Goal: Task Accomplishment & Management: Use online tool/utility

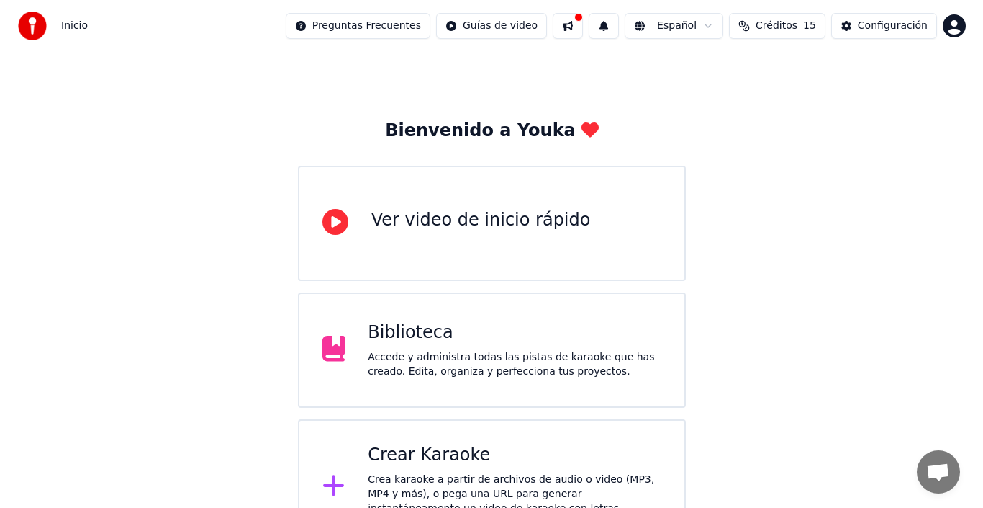
scroll to position [51, 0]
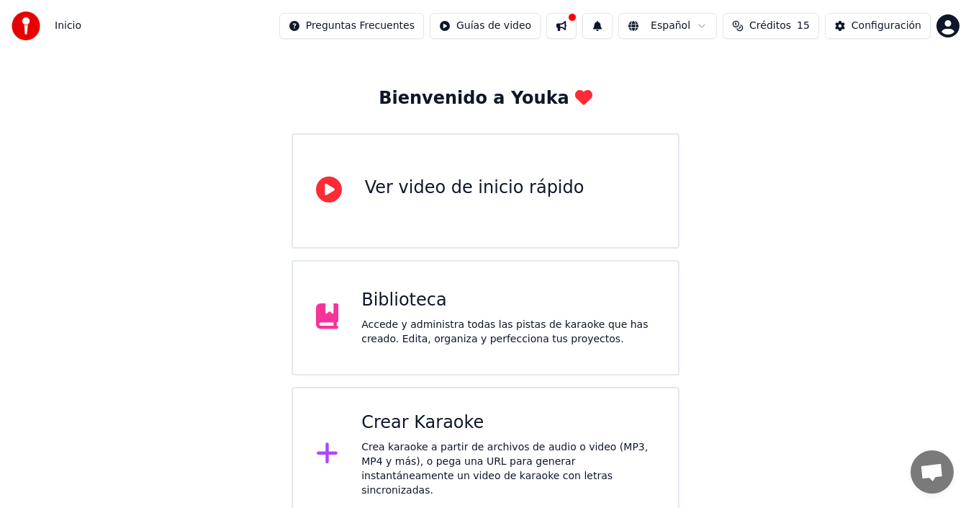
click at [404, 467] on div "Crea karaoke a partir de archivos de audio o video (MP3, MP4 y más), o pega una…" at bounding box center [508, 469] width 294 height 58
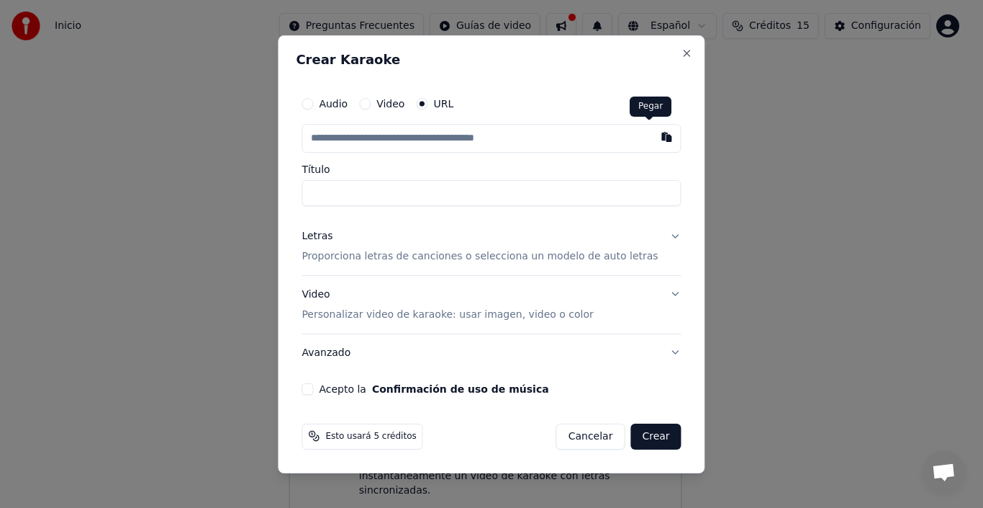
click at [653, 133] on button "button" at bounding box center [667, 137] width 29 height 26
type input "**********"
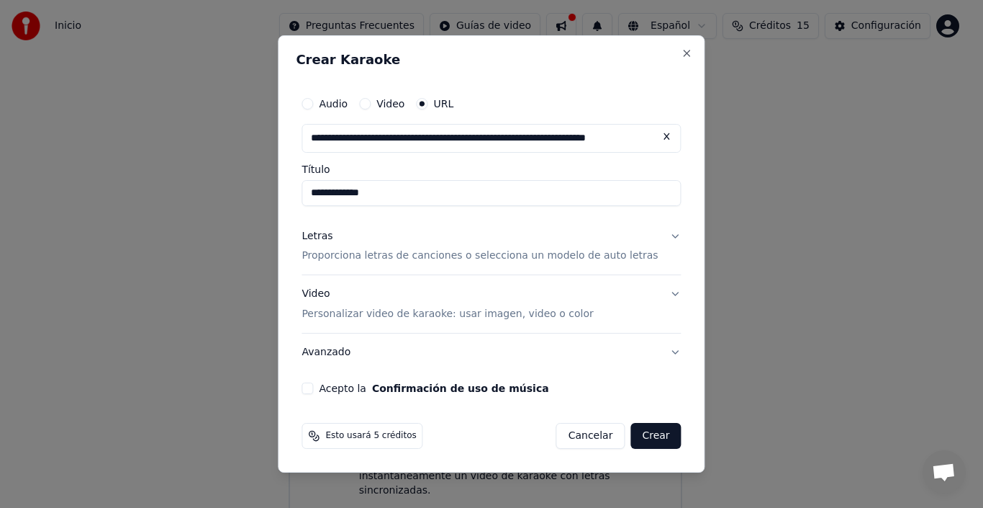
click at [328, 191] on input "**********" at bounding box center [491, 193] width 379 height 26
type input "**********"
click at [456, 251] on p "Proporciona letras de canciones o selecciona un modelo de auto letras" at bounding box center [480, 256] width 356 height 14
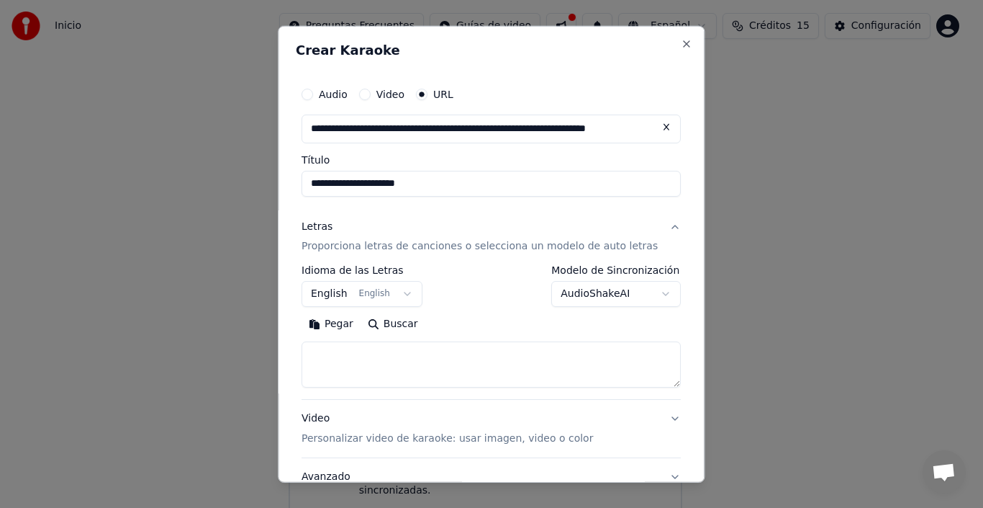
click at [368, 289] on button "English English" at bounding box center [362, 294] width 121 height 26
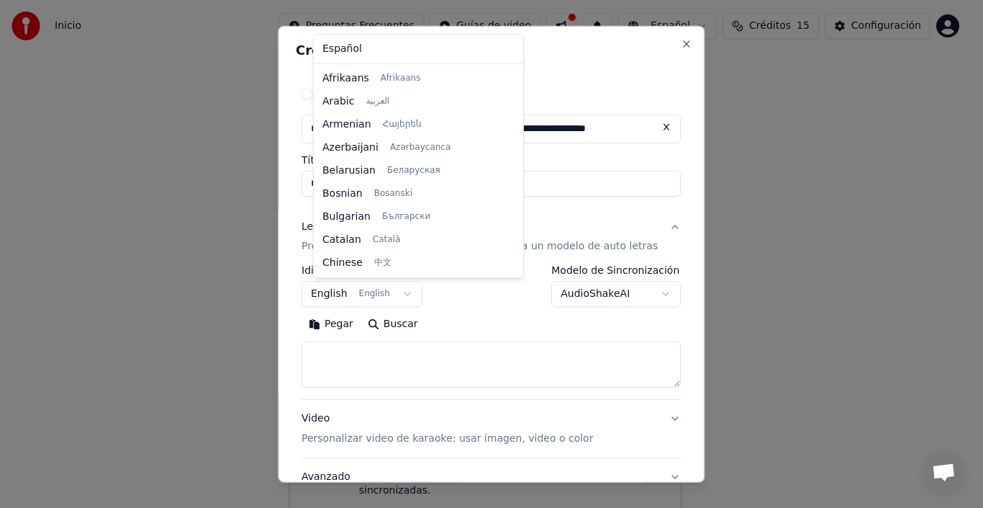
scroll to position [115, 0]
select select "**"
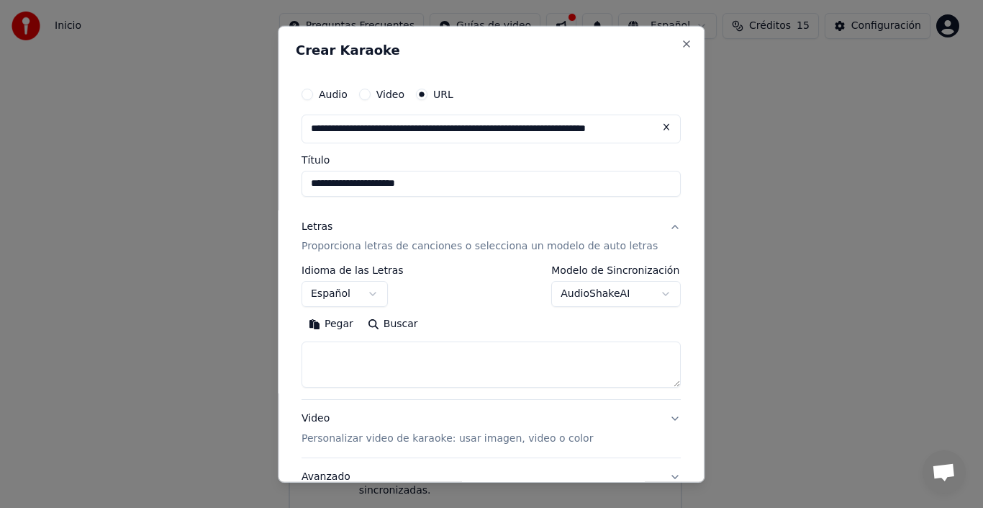
click at [396, 325] on button "Buscar" at bounding box center [393, 323] width 65 height 23
type textarea "**********"
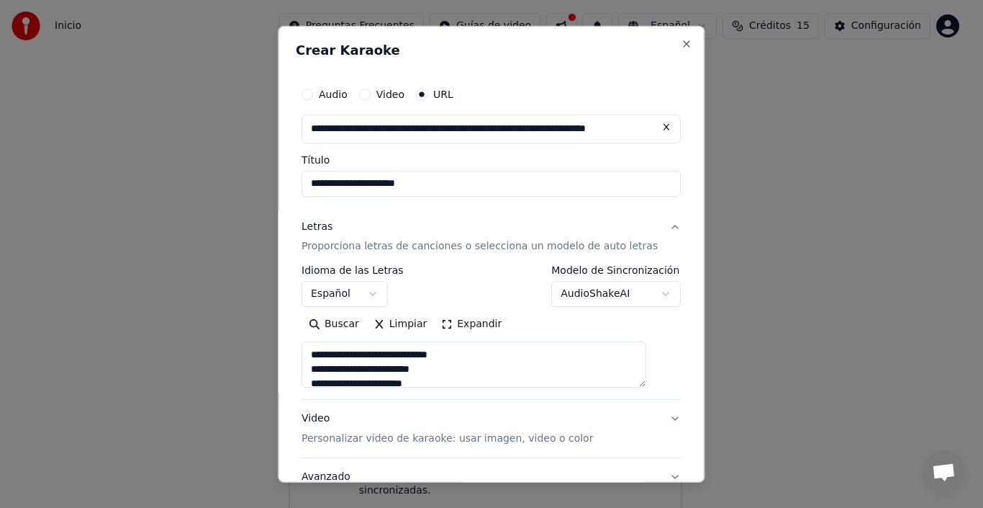
scroll to position [114, 0]
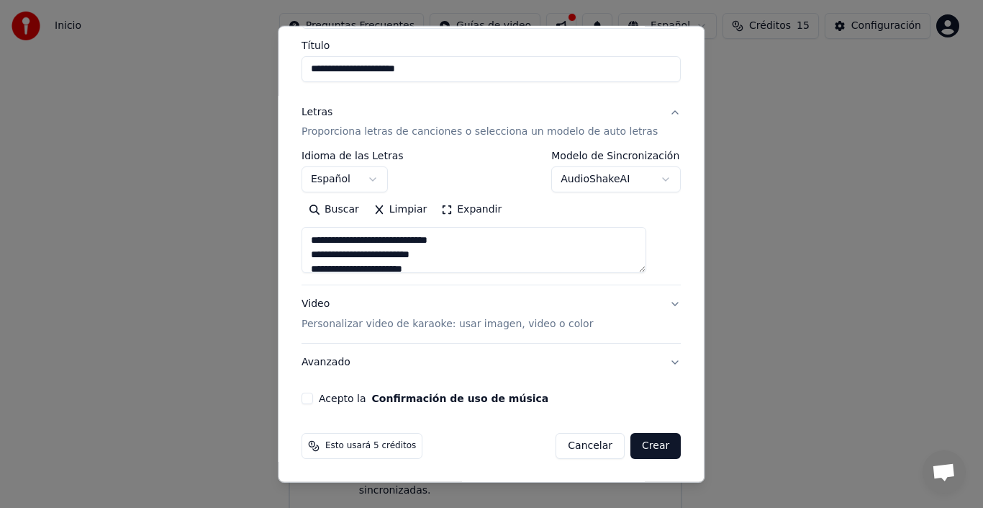
click at [313, 397] on button "Acepto la Confirmación de uso de música" at bounding box center [308, 398] width 12 height 12
click at [632, 446] on button "Crear" at bounding box center [656, 446] width 50 height 26
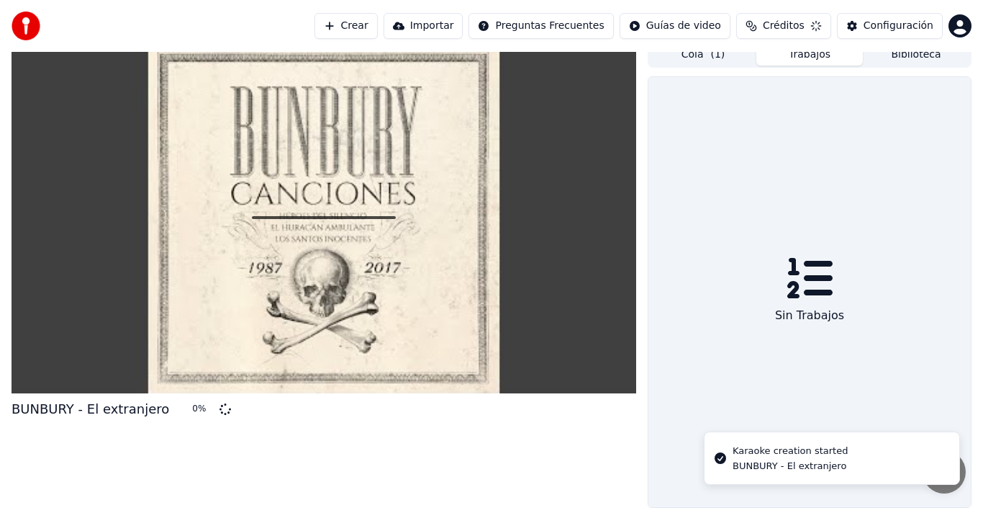
scroll to position [10, 0]
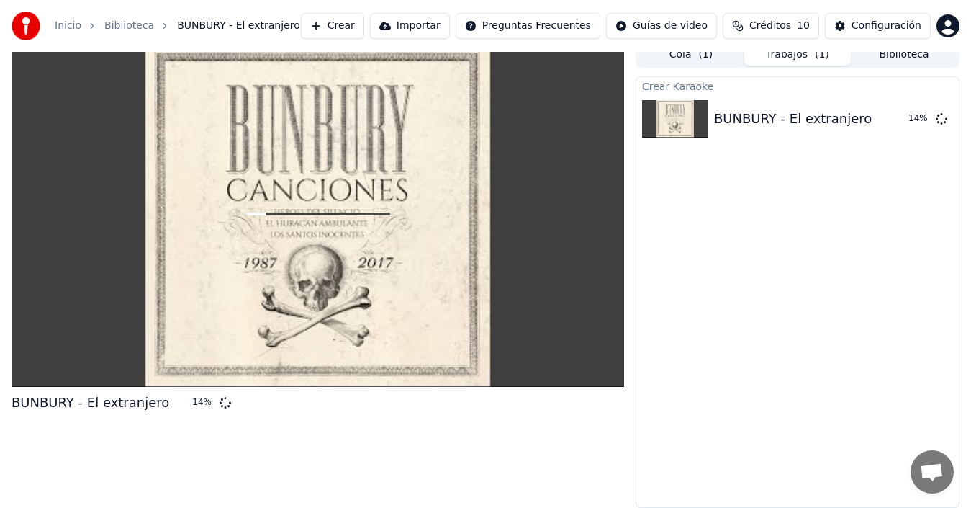
click at [364, 25] on button "Crear" at bounding box center [332, 26] width 63 height 26
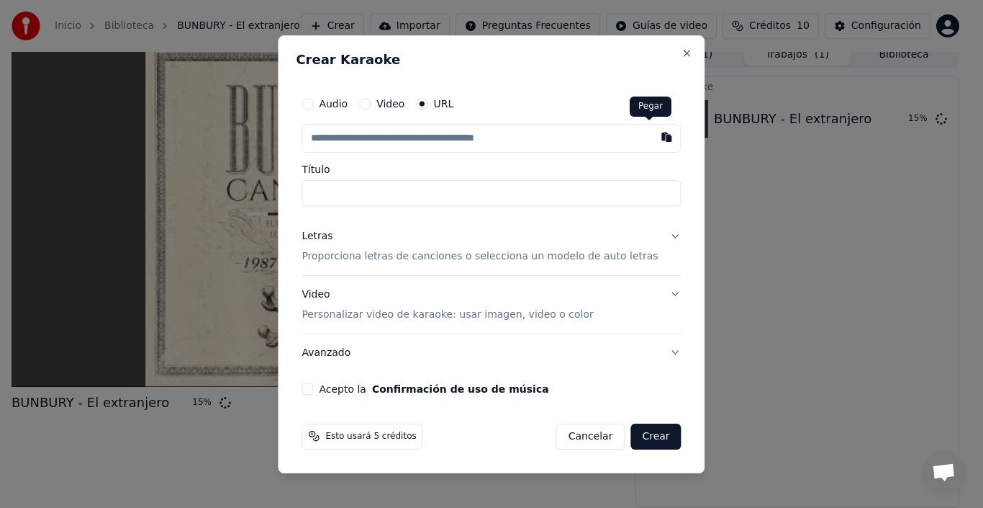
click at [653, 139] on button "button" at bounding box center [667, 137] width 29 height 26
type input "**********"
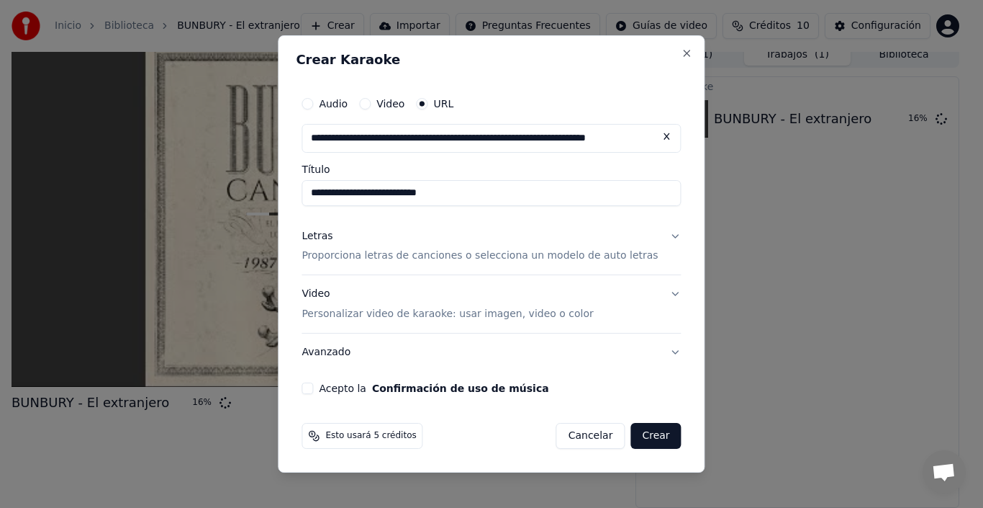
drag, startPoint x: 374, startPoint y: 192, endPoint x: 254, endPoint y: 190, distance: 119.5
click at [254, 190] on body "**********" at bounding box center [485, 244] width 971 height 508
type input "**********"
click at [453, 258] on p "Proporciona letras de canciones o selecciona un modelo de auto letras" at bounding box center [480, 256] width 356 height 14
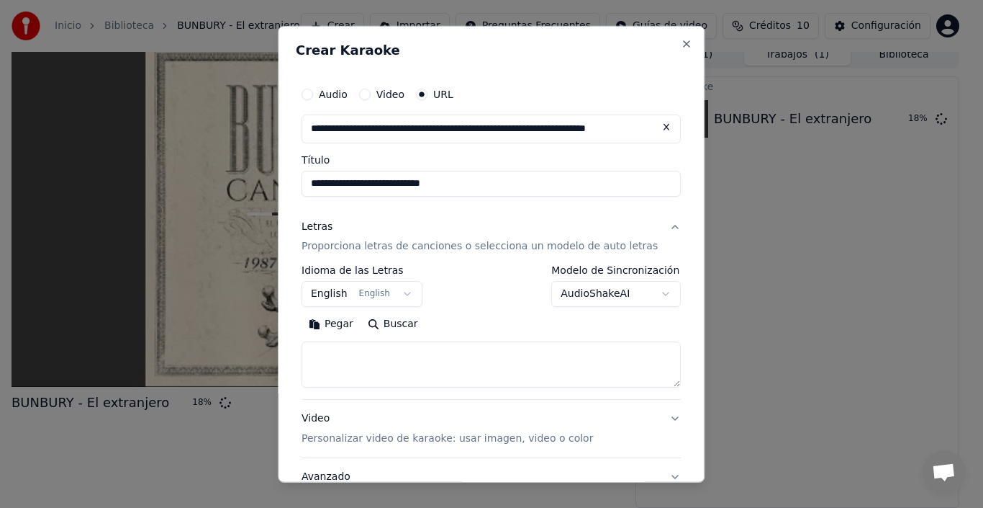
click at [403, 323] on button "Buscar" at bounding box center [393, 323] width 65 height 23
click at [348, 330] on button "Pegar" at bounding box center [331, 323] width 59 height 23
click at [361, 323] on button "Buscar" at bounding box center [393, 323] width 65 height 23
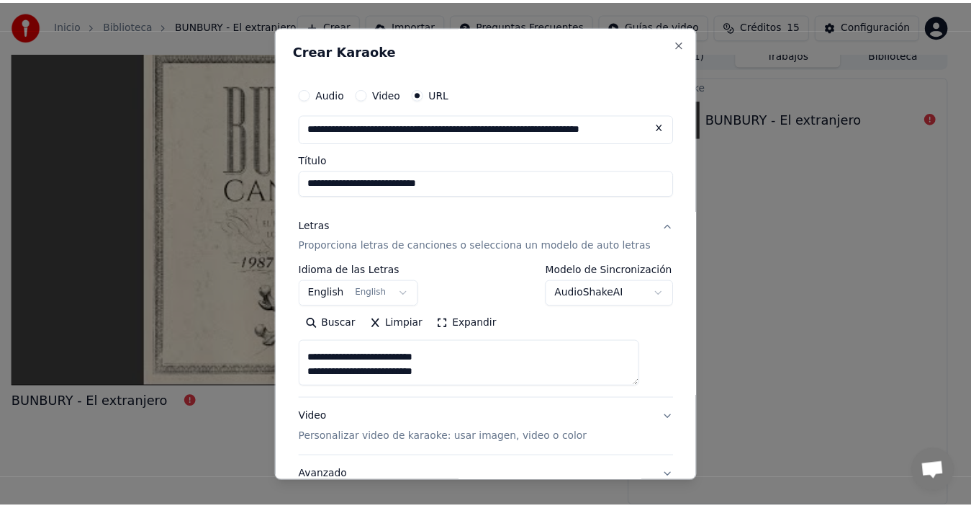
scroll to position [114, 0]
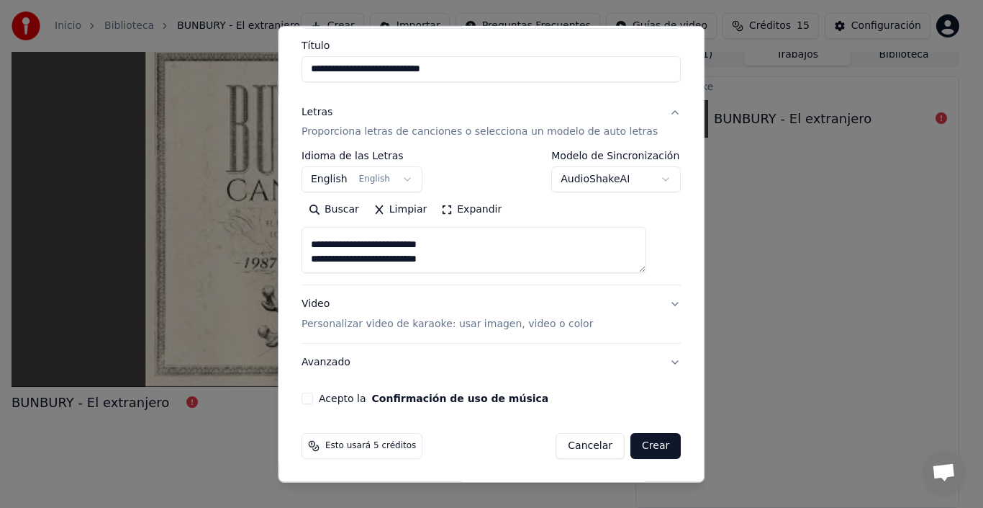
click at [313, 400] on button "Acepto la Confirmación de uso de música" at bounding box center [308, 398] width 12 height 12
click at [631, 448] on button "Crear" at bounding box center [656, 446] width 50 height 26
type textarea "**********"
select select
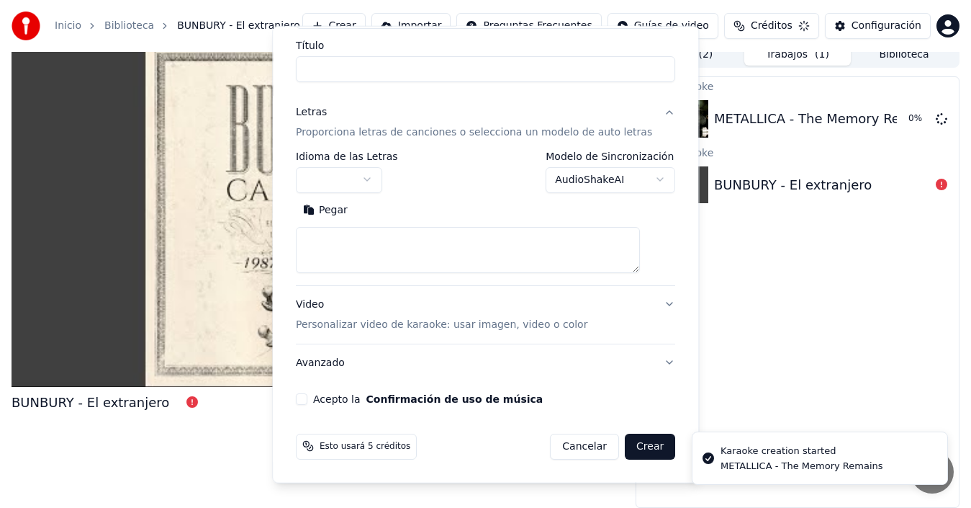
scroll to position [0, 0]
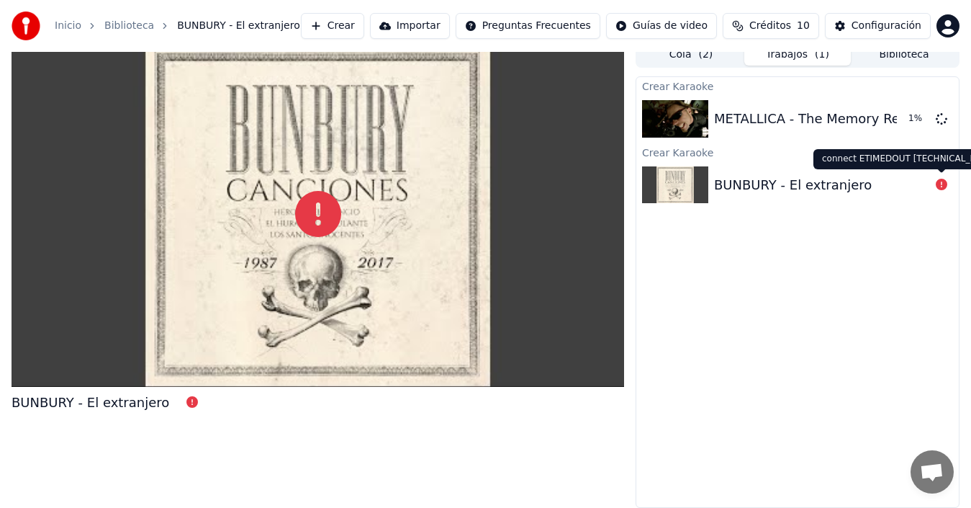
click at [942, 182] on icon at bounding box center [942, 185] width 12 height 12
click at [813, 187] on div "BUNBURY - El extranjero" at bounding box center [793, 185] width 158 height 20
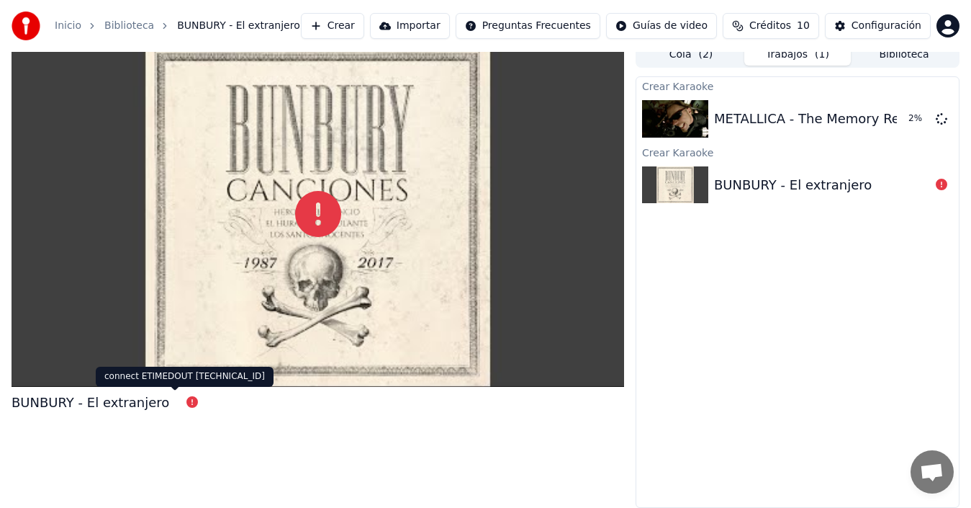
click at [186, 400] on icon at bounding box center [192, 402] width 12 height 12
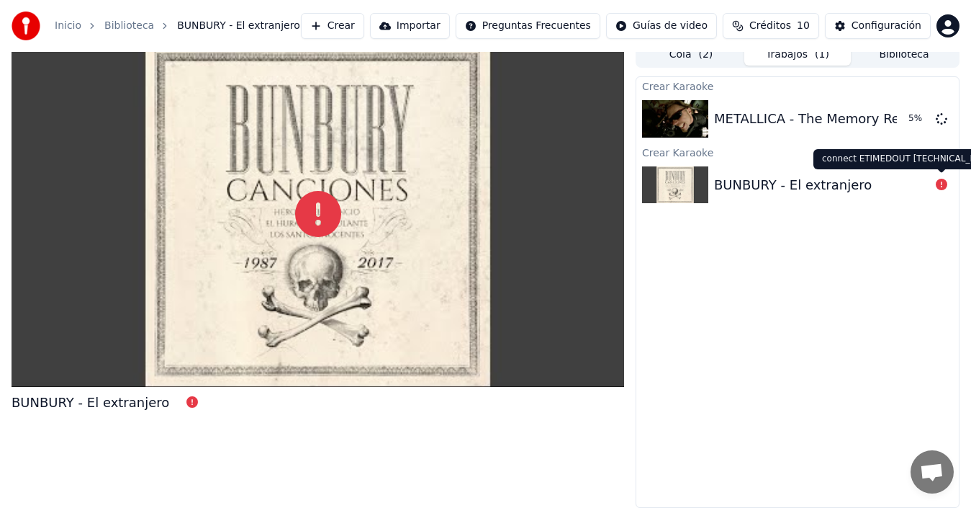
click at [937, 185] on icon at bounding box center [942, 185] width 12 height 12
click at [944, 166] on div "BUNBURY - El extranjero" at bounding box center [797, 185] width 323 height 49
click at [679, 174] on img at bounding box center [675, 184] width 66 height 37
click at [706, 60] on span "( 2 )" at bounding box center [705, 55] width 14 height 14
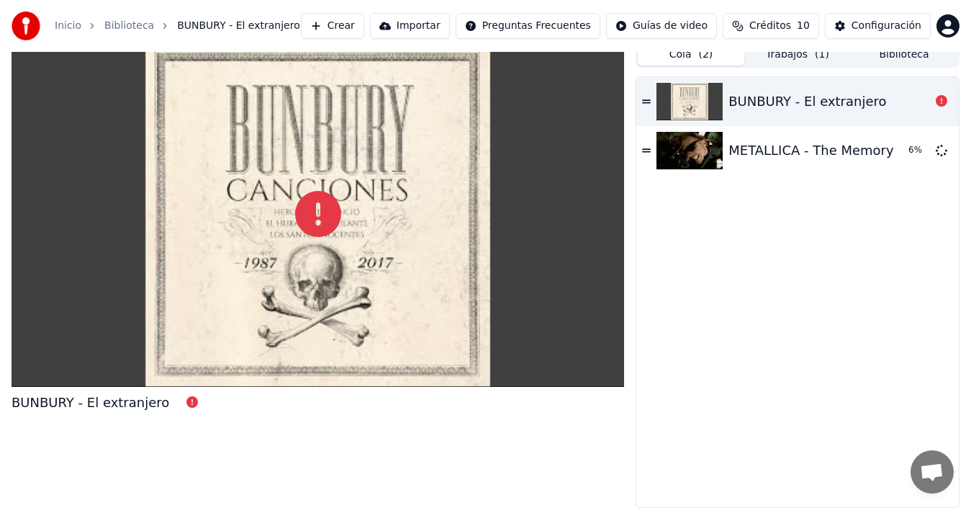
click at [825, 91] on div "BUNBURY - El extranjero" at bounding box center [808, 101] width 158 height 20
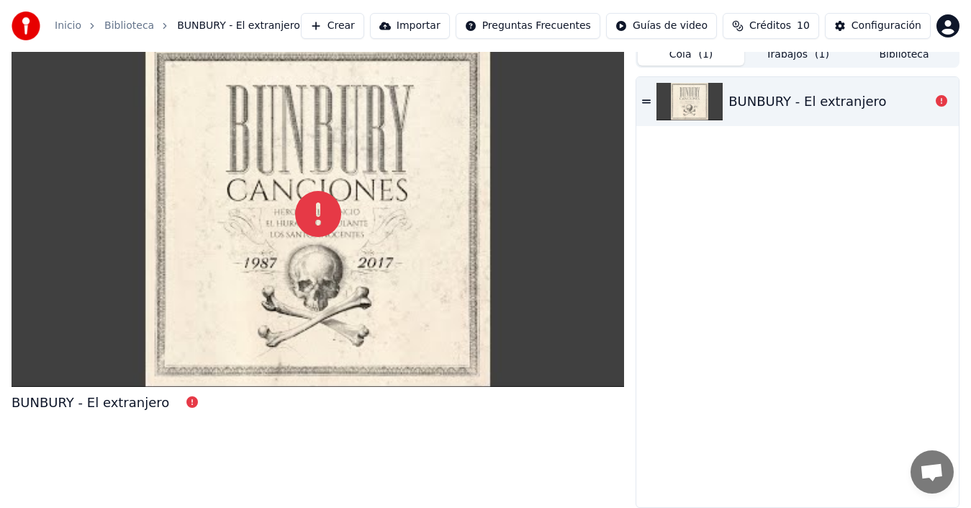
click at [820, 101] on div "BUNBURY - El extranjero" at bounding box center [808, 101] width 158 height 20
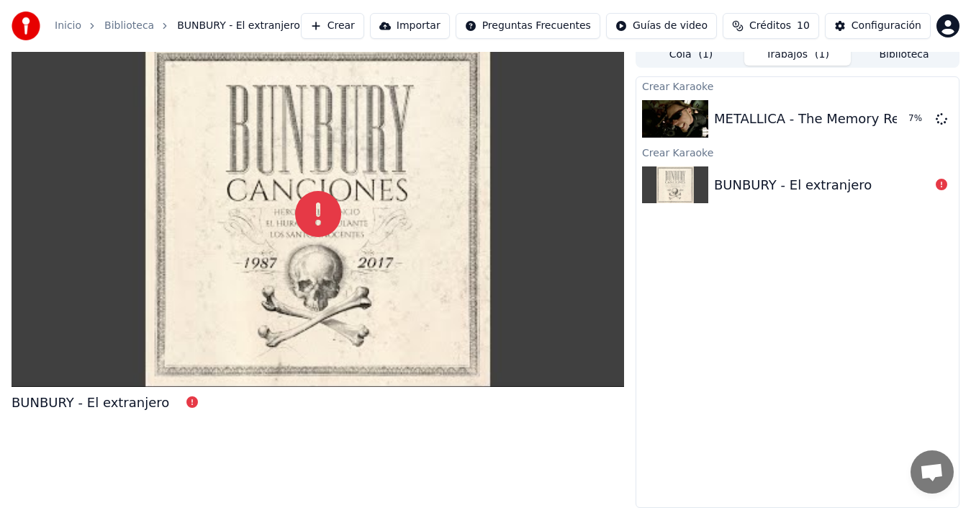
click at [794, 59] on button "Trabajos ( 1 )" at bounding box center [797, 55] width 107 height 21
click at [775, 171] on div "BUNBURY - El extranjero" at bounding box center [797, 185] width 323 height 49
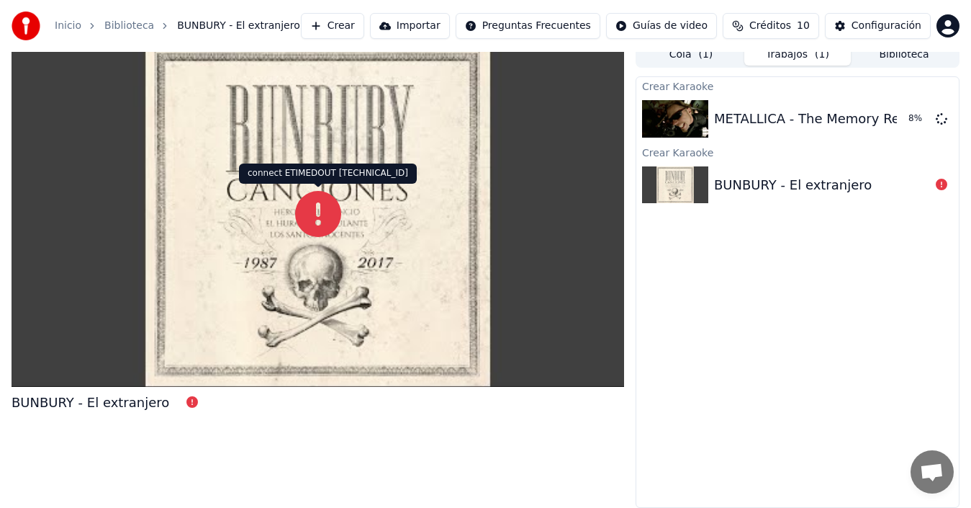
click at [312, 218] on icon at bounding box center [318, 214] width 46 height 46
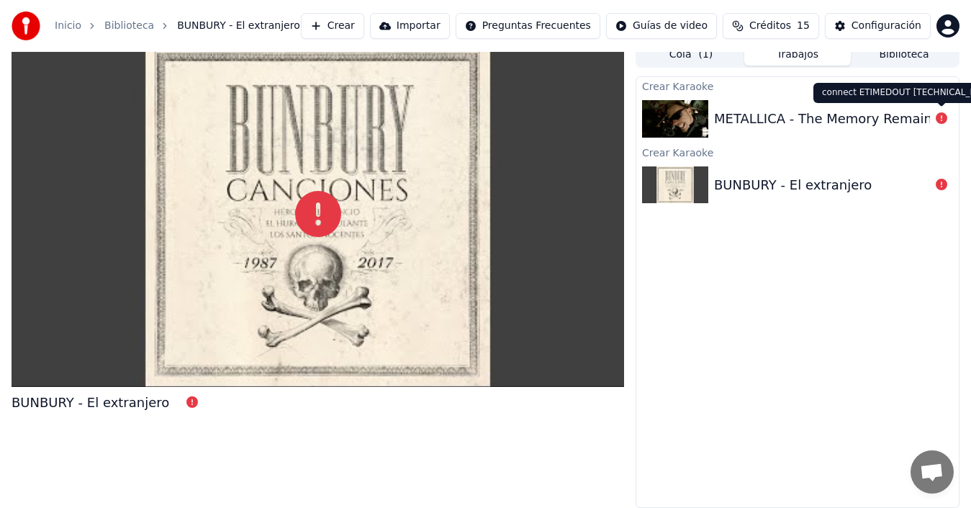
click at [944, 114] on icon at bounding box center [942, 118] width 12 height 12
click at [941, 123] on icon at bounding box center [942, 118] width 12 height 12
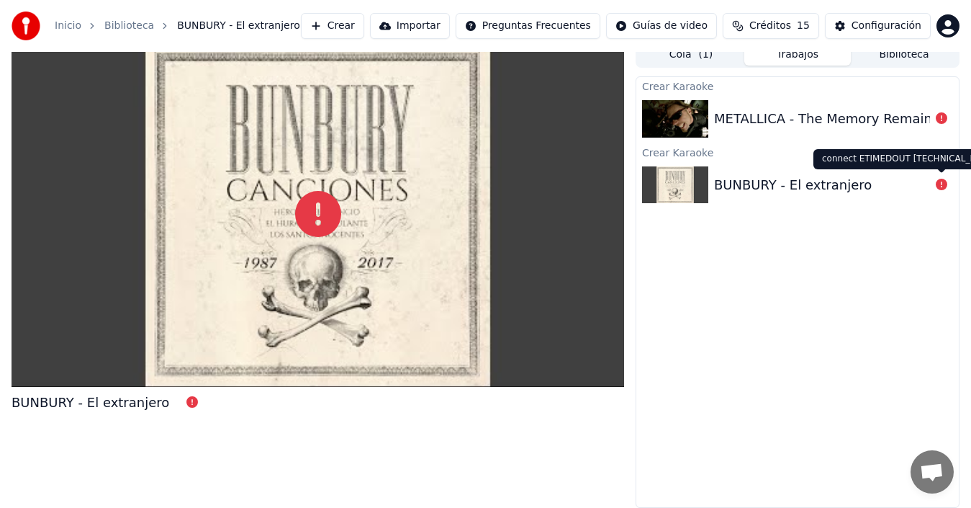
click at [939, 187] on icon at bounding box center [942, 185] width 12 height 12
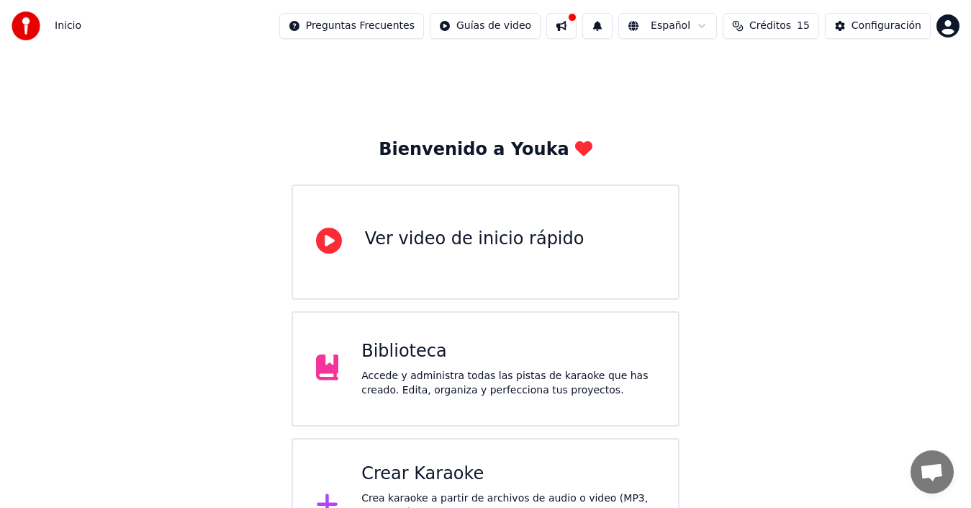
click at [438, 481] on div "Crear Karaoke" at bounding box center [508, 473] width 294 height 23
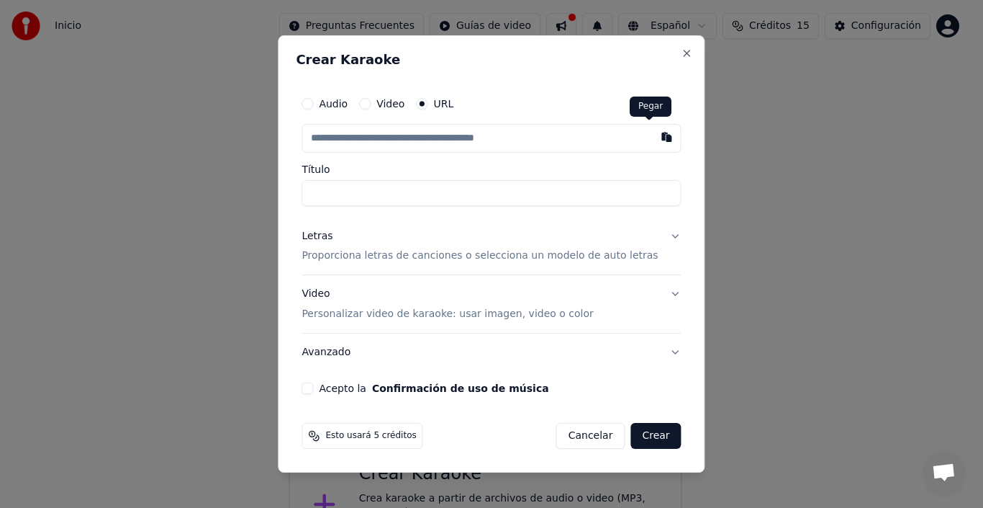
click at [653, 137] on button "button" at bounding box center [667, 137] width 29 height 26
type input "**********"
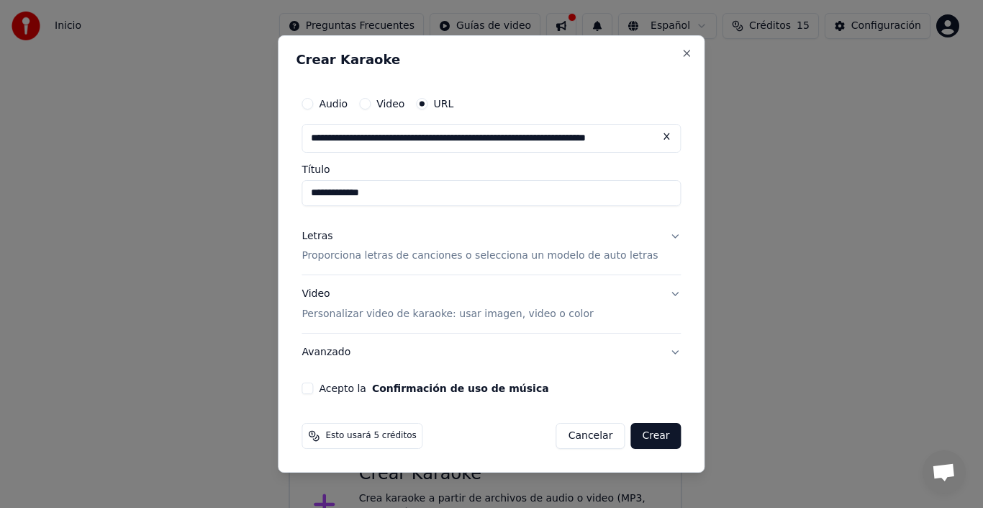
click at [330, 191] on input "**********" at bounding box center [491, 193] width 379 height 26
type input "**********"
click at [425, 256] on p "Proporciona letras de canciones o selecciona un modelo de auto letras" at bounding box center [480, 256] width 356 height 14
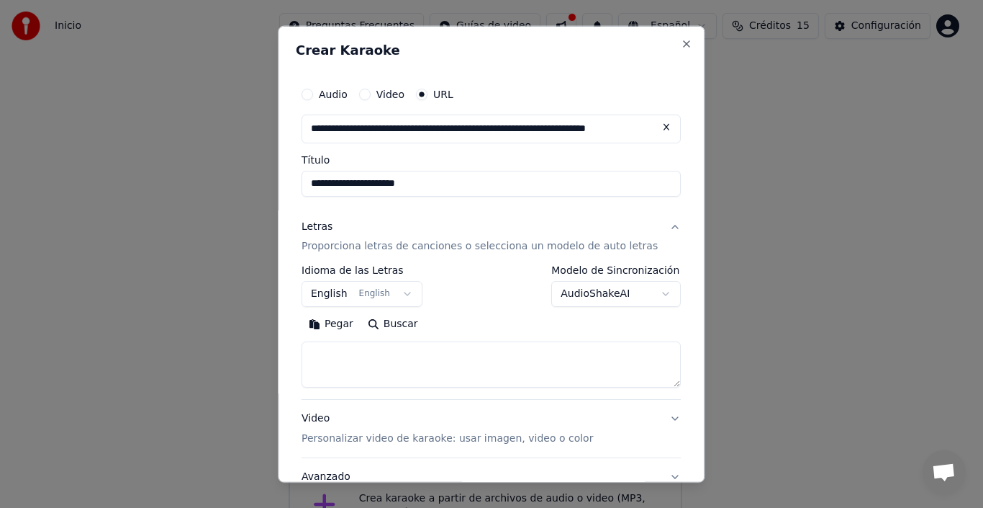
click at [382, 297] on button "English English" at bounding box center [362, 294] width 121 height 26
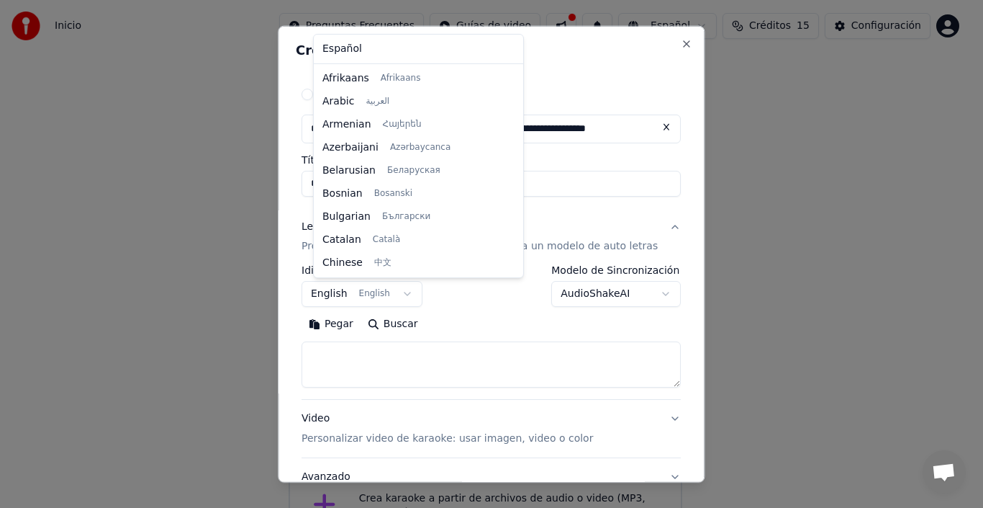
scroll to position [115, 0]
select select "**"
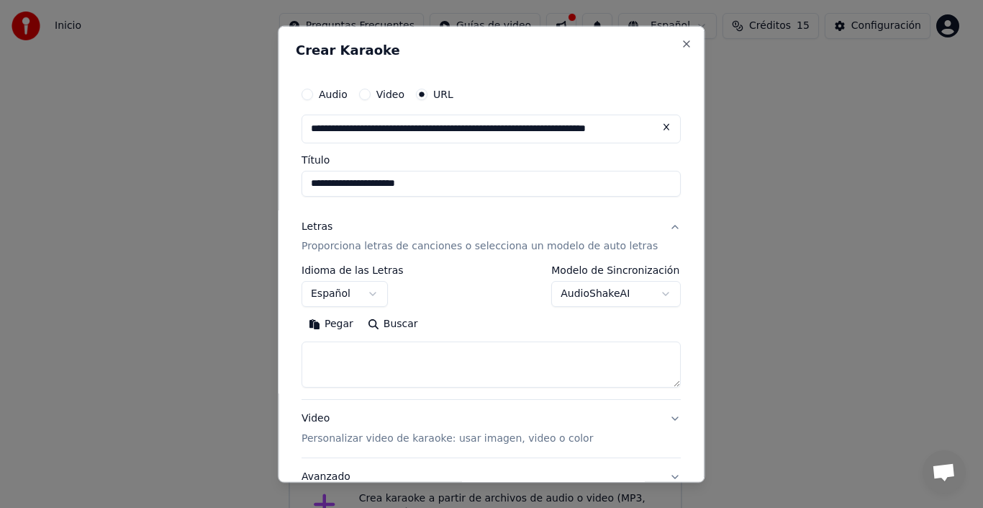
click at [396, 318] on button "Buscar" at bounding box center [393, 323] width 65 height 23
type textarea "**********"
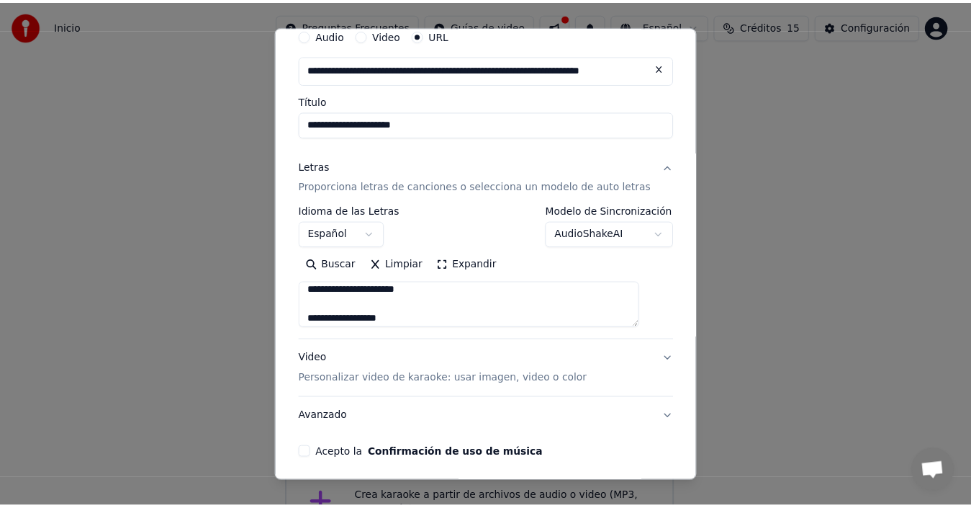
scroll to position [114, 0]
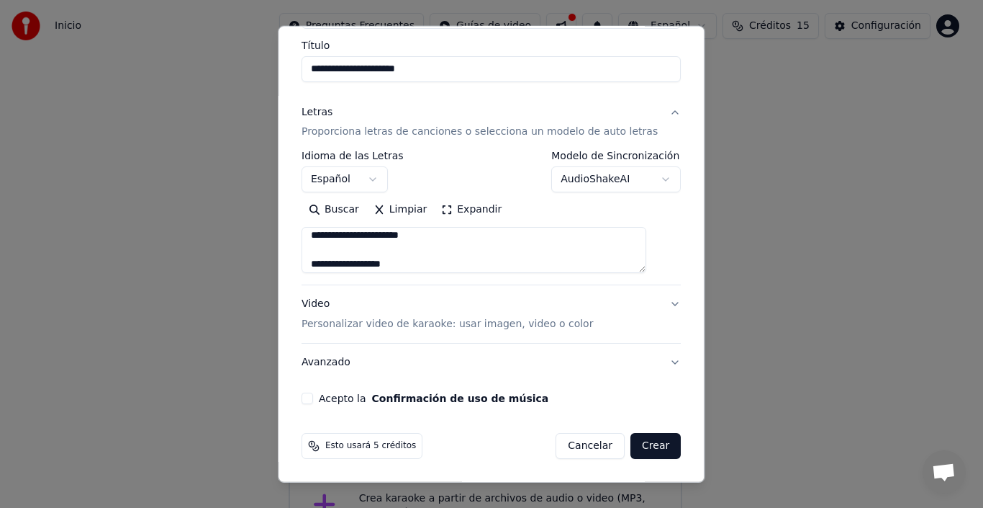
click at [313, 395] on button "Acepto la Confirmación de uso de música" at bounding box center [308, 398] width 12 height 12
click at [636, 442] on button "Crear" at bounding box center [656, 446] width 50 height 26
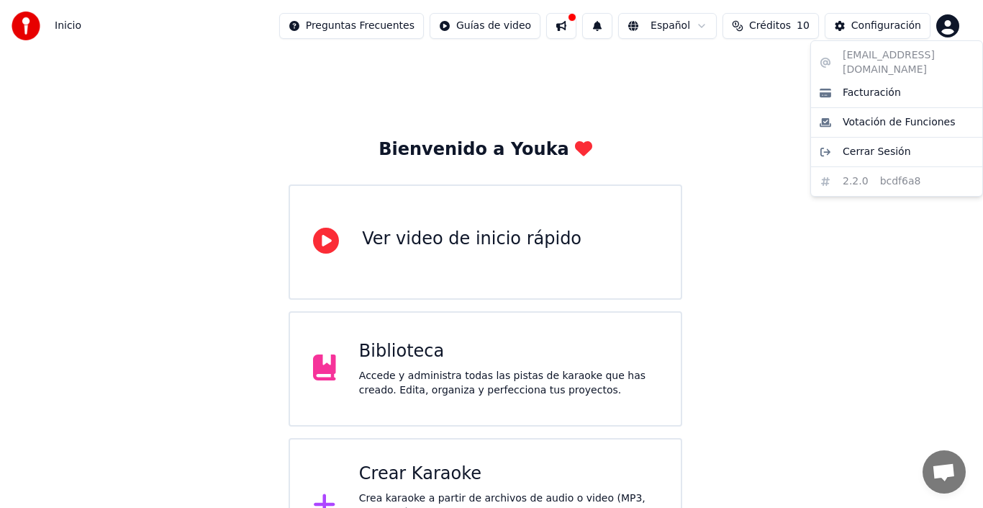
click at [954, 24] on html "Inicio Preguntas Frecuentes Guías de video Español Créditos 10 Configuración Bi…" at bounding box center [491, 286] width 983 height 573
click at [412, 474] on html "Inicio Preguntas Frecuentes Guías de video Español Créditos 10 Configuración Bi…" at bounding box center [491, 286] width 983 height 573
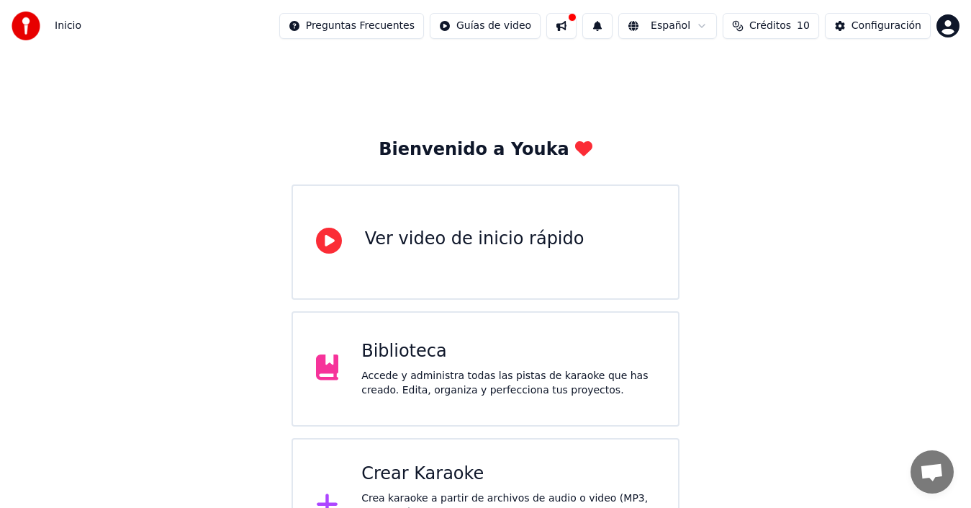
click at [391, 474] on div "Crear Karaoke" at bounding box center [508, 473] width 294 height 23
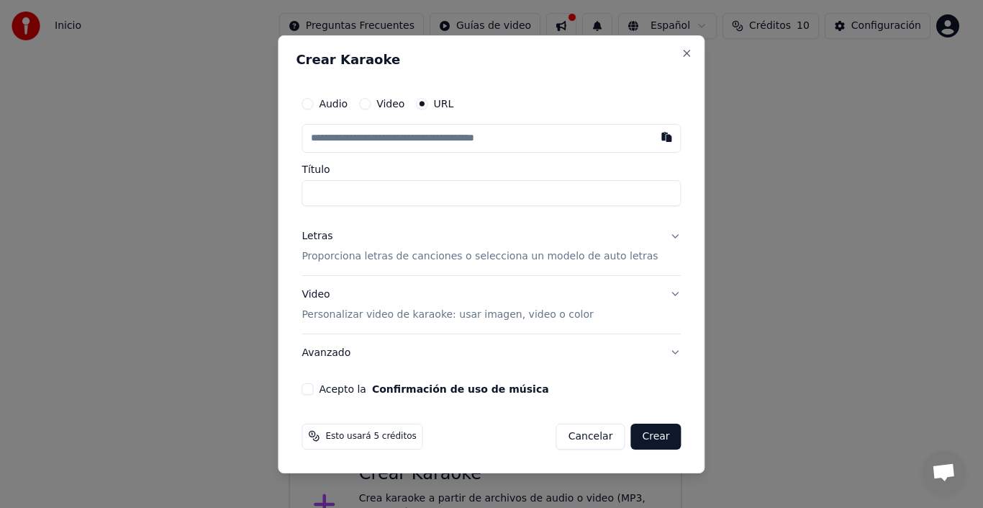
click at [563, 435] on button "Cancelar" at bounding box center [590, 436] width 69 height 26
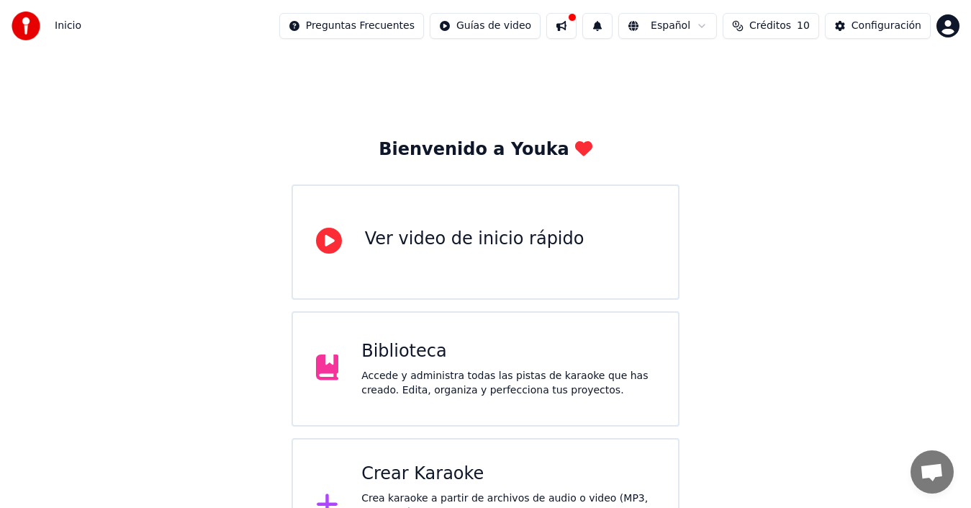
click at [38, 27] on img at bounding box center [26, 26] width 29 height 29
click at [577, 23] on button at bounding box center [561, 26] width 30 height 26
click at [718, 27] on html "Inicio Preguntas Frecuentes Guías de video Español Créditos 10 Configuración Bi…" at bounding box center [485, 286] width 971 height 573
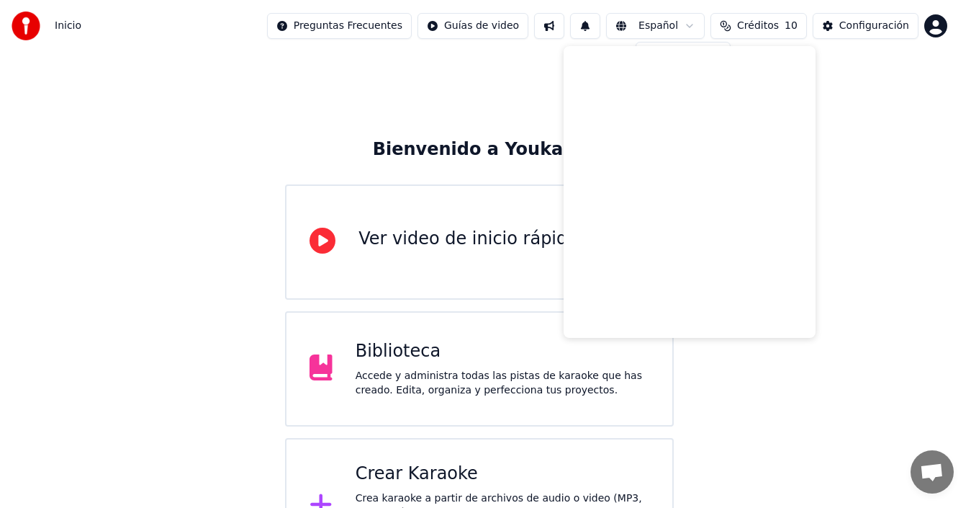
click at [801, 34] on html "Inicio Preguntas Frecuentes Guías de video Español Créditos 10 Configuración Bi…" at bounding box center [485, 286] width 971 height 573
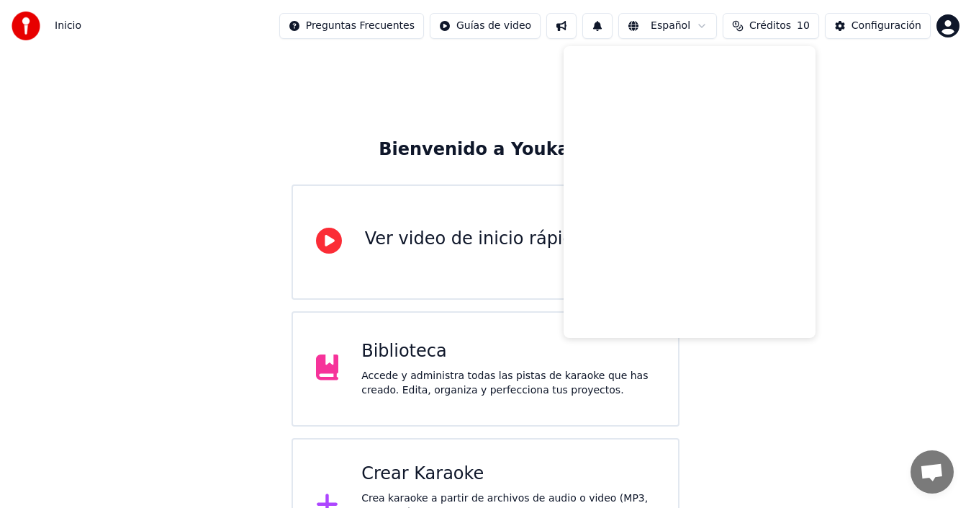
click at [791, 30] on span "Créditos" at bounding box center [770, 26] width 42 height 14
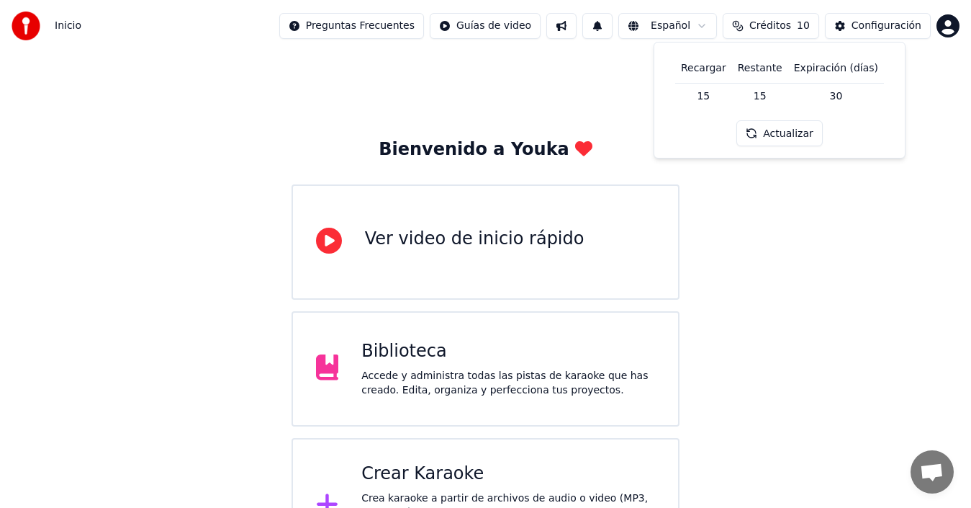
click at [784, 135] on button "Actualizar" at bounding box center [779, 133] width 86 height 26
click at [887, 185] on div "Bienvenido a Youka Ver video de inicio rápido Biblioteca Accede y administra to…" at bounding box center [485, 312] width 971 height 521
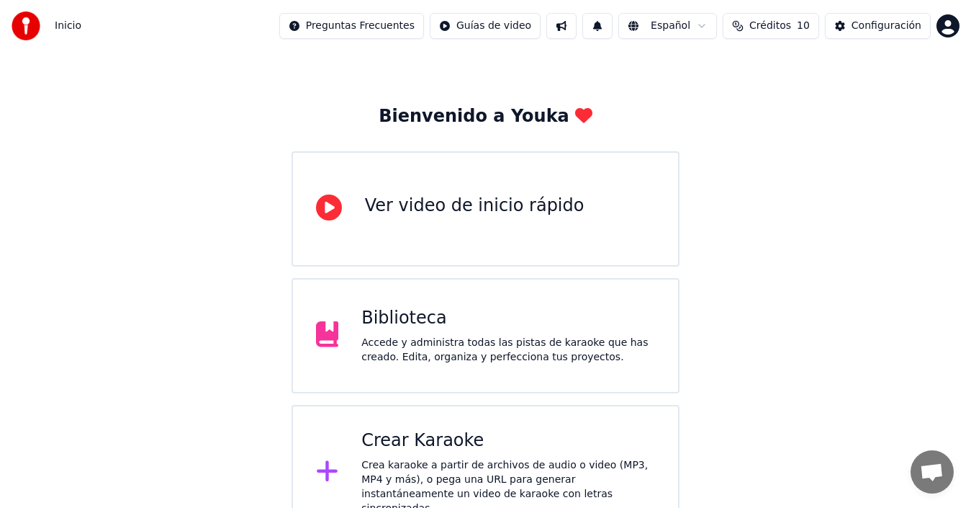
scroll to position [51, 0]
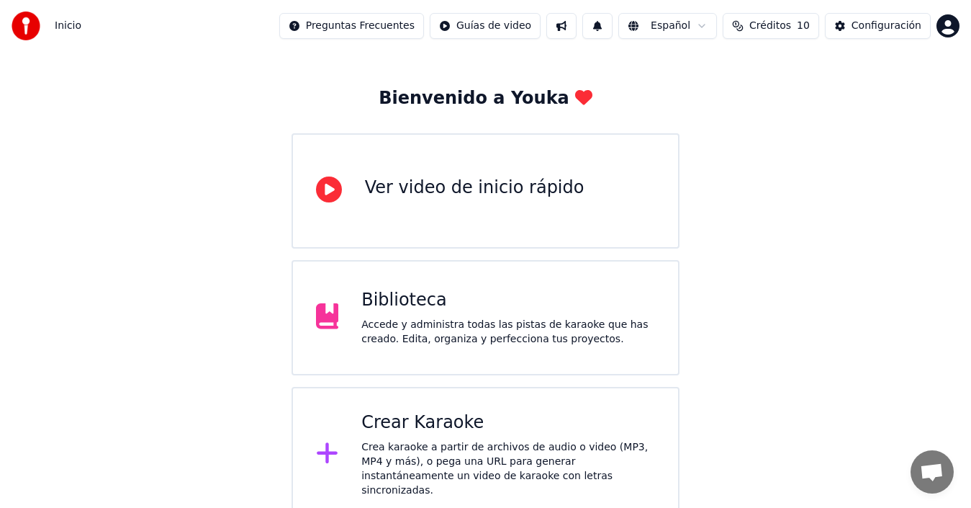
click at [410, 298] on div "Biblioteca" at bounding box center [508, 300] width 294 height 23
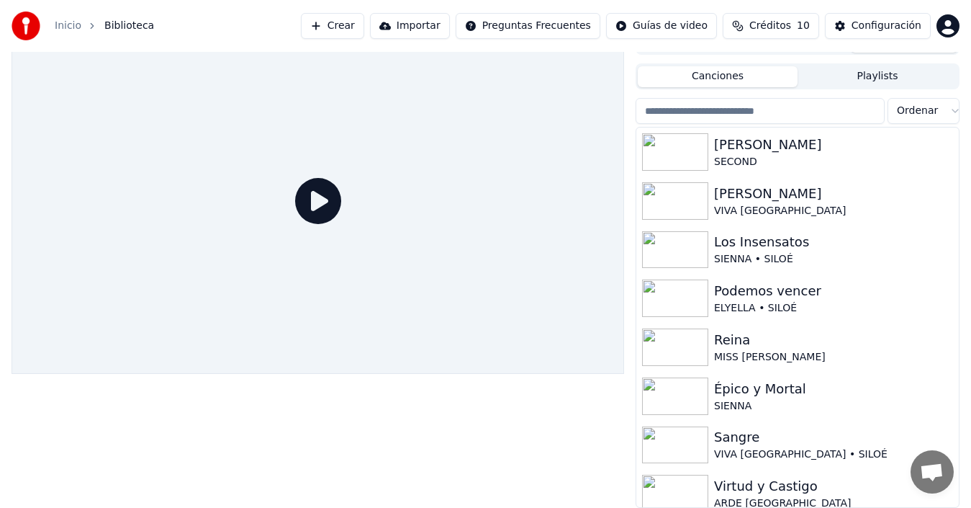
click at [853, 67] on div "Canciones Playlists" at bounding box center [798, 76] width 324 height 26
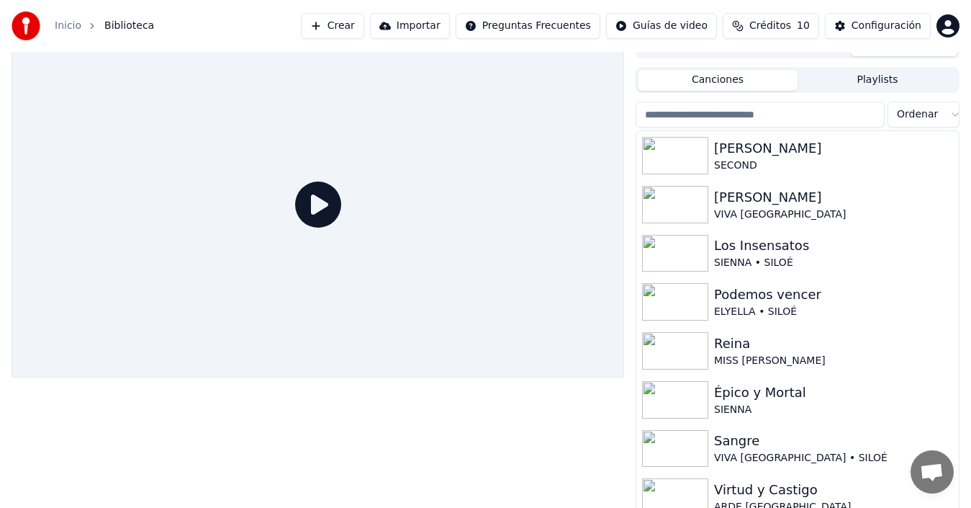
click at [738, 74] on button "Canciones" at bounding box center [718, 80] width 160 height 21
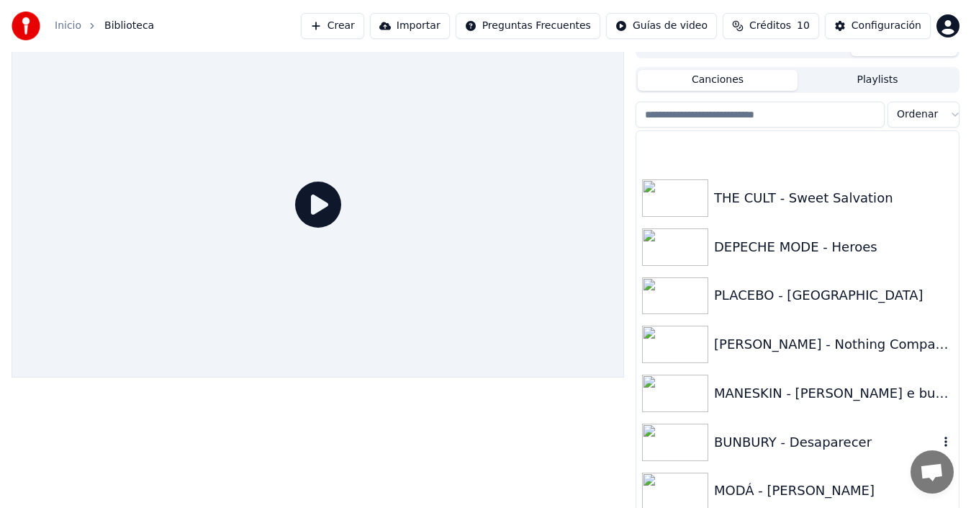
scroll to position [5591, 0]
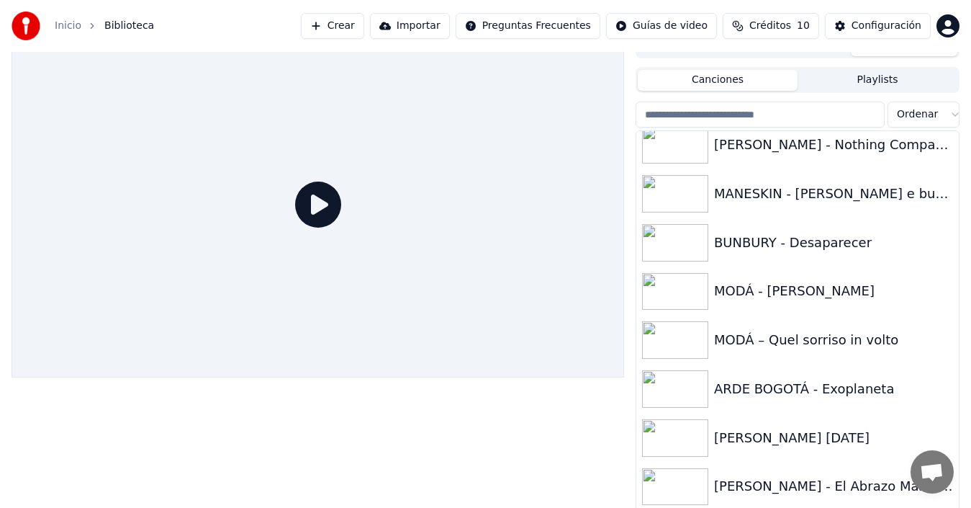
click at [869, 89] on button "Playlists" at bounding box center [878, 80] width 160 height 21
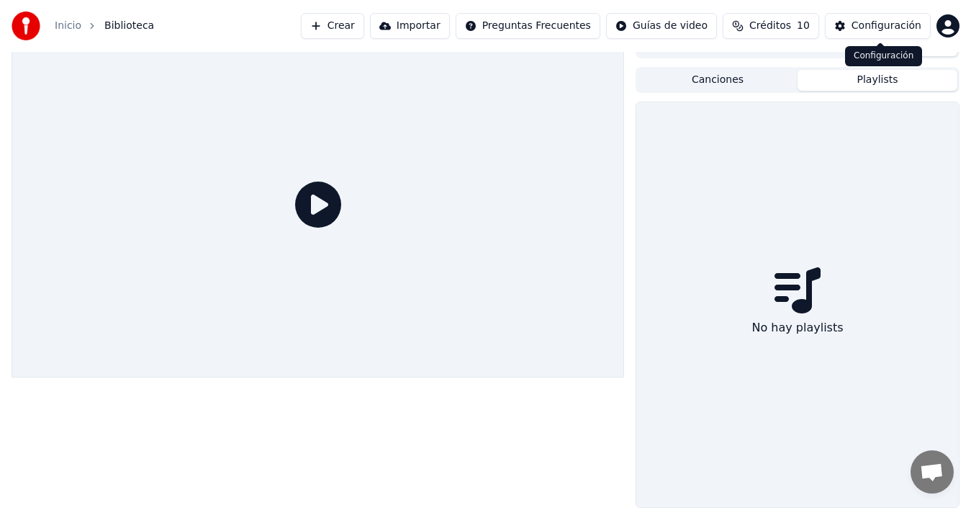
click at [882, 30] on div "Configuración" at bounding box center [887, 26] width 70 height 14
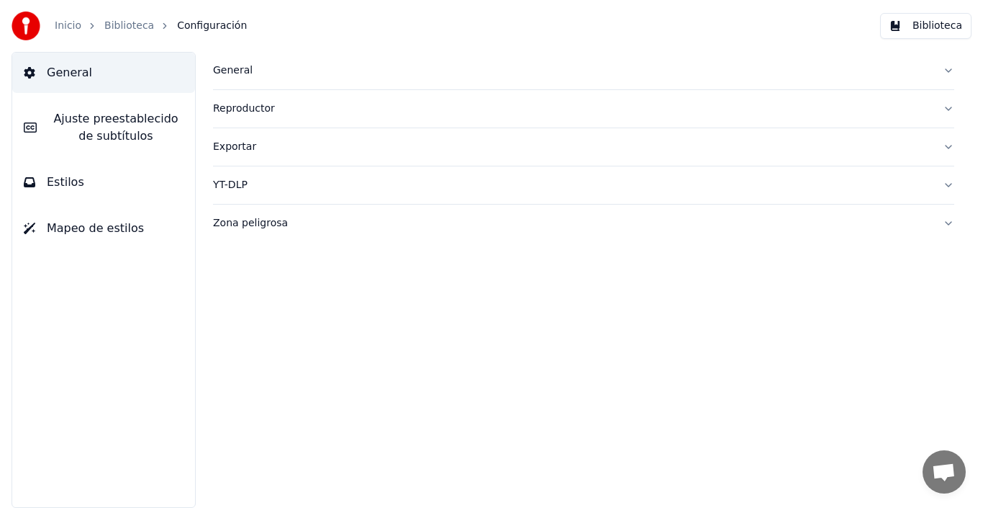
click at [83, 76] on span "General" at bounding box center [69, 72] width 45 height 17
click at [225, 70] on div "General" at bounding box center [572, 70] width 718 height 14
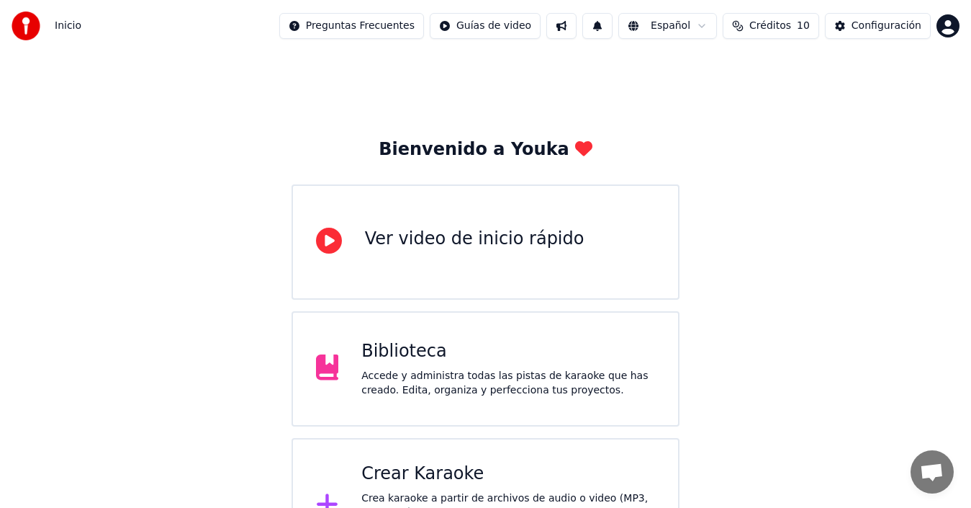
click at [428, 469] on div "Crear Karaoke" at bounding box center [508, 473] width 294 height 23
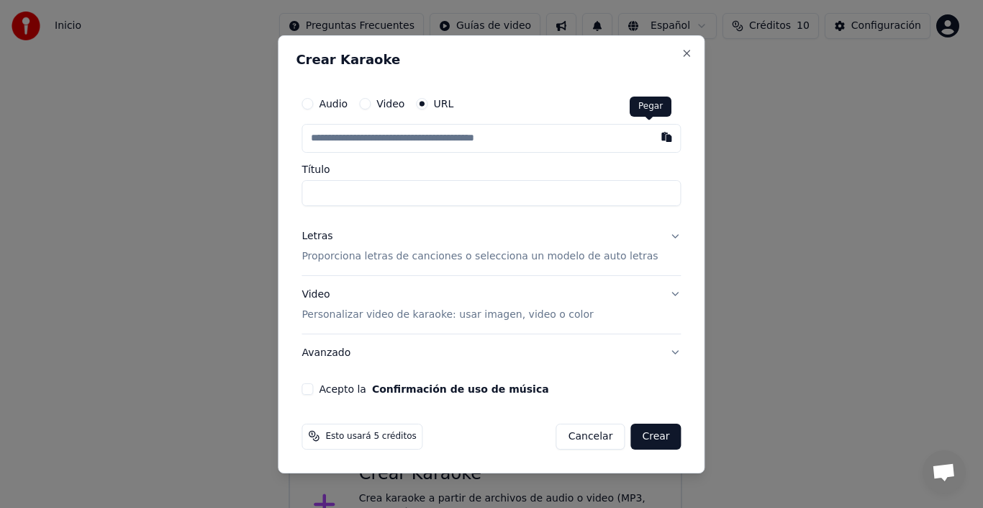
click at [653, 135] on button "button" at bounding box center [667, 137] width 29 height 26
type input "**********"
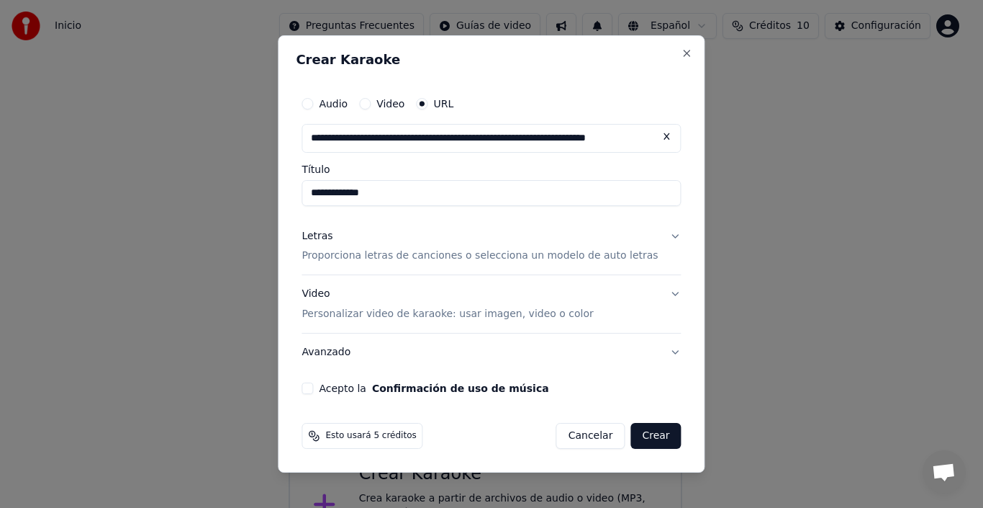
click at [327, 191] on input "**********" at bounding box center [491, 193] width 379 height 26
type input "**********"
click at [461, 253] on p "Proporciona letras de canciones o selecciona un modelo de auto letras" at bounding box center [480, 256] width 356 height 14
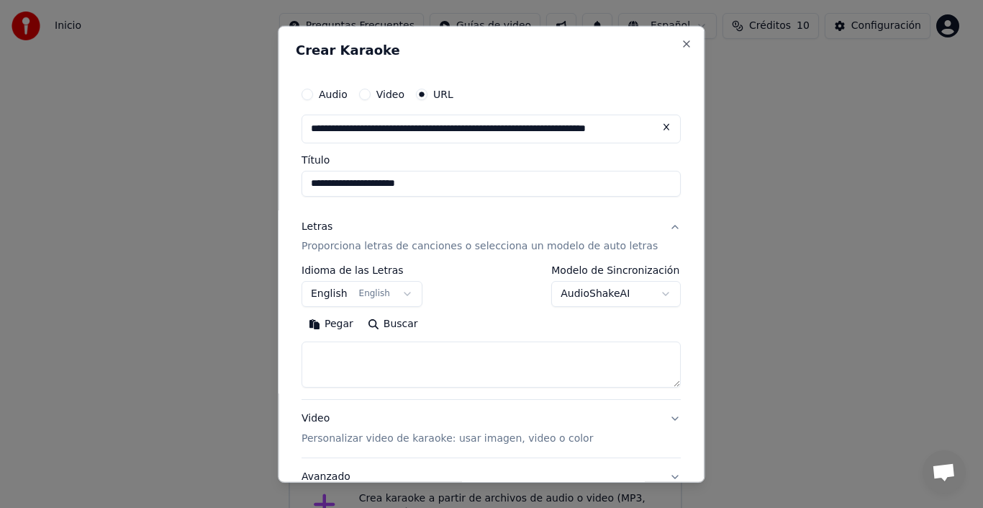
click at [393, 294] on button "English English" at bounding box center [362, 294] width 121 height 26
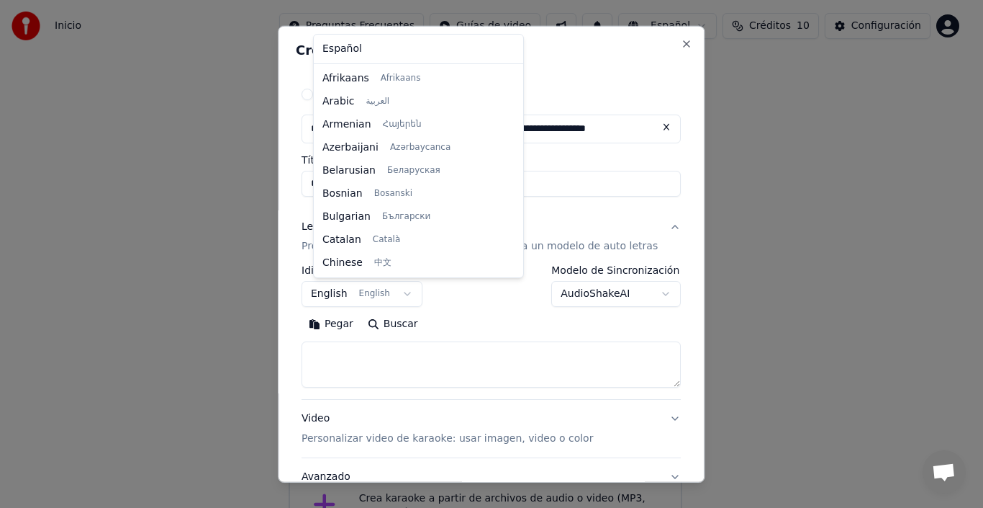
scroll to position [115, 0]
select select "**"
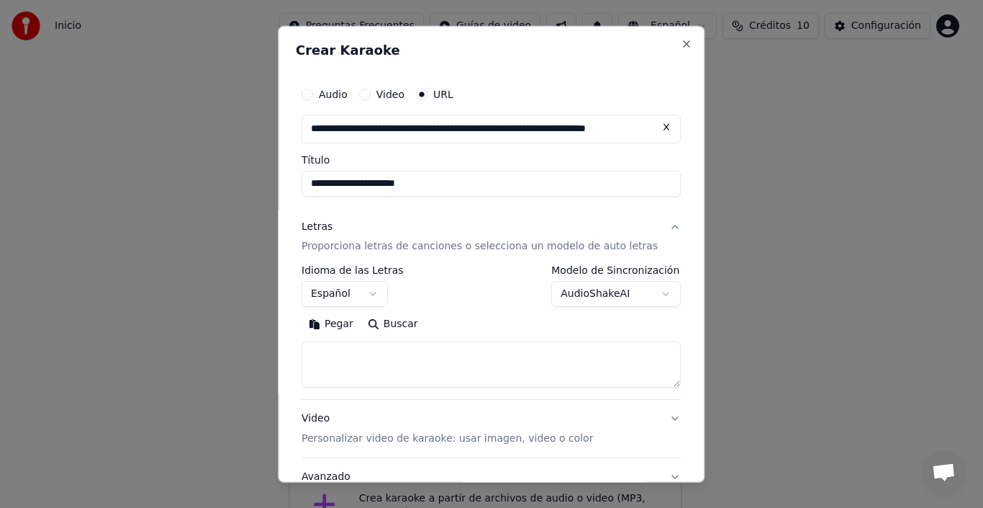
click at [399, 317] on button "Buscar" at bounding box center [393, 323] width 65 height 23
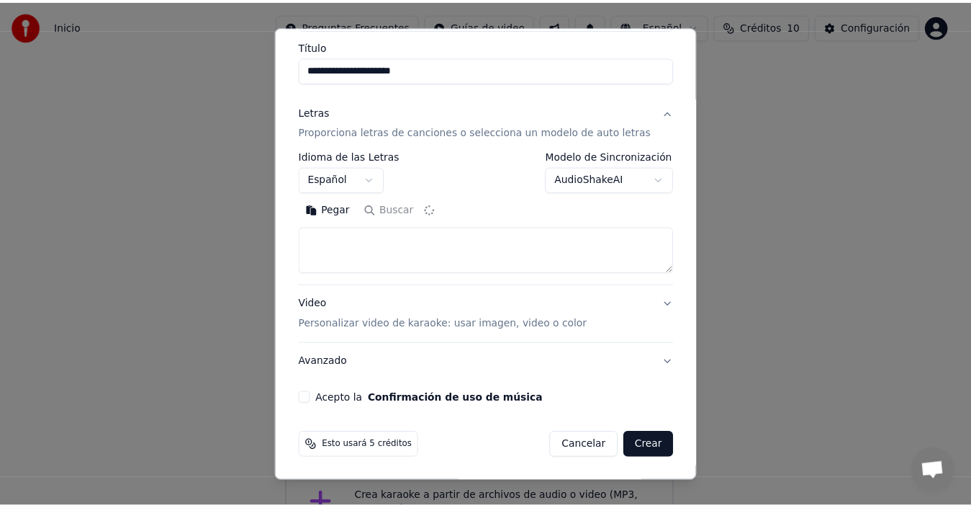
scroll to position [114, 0]
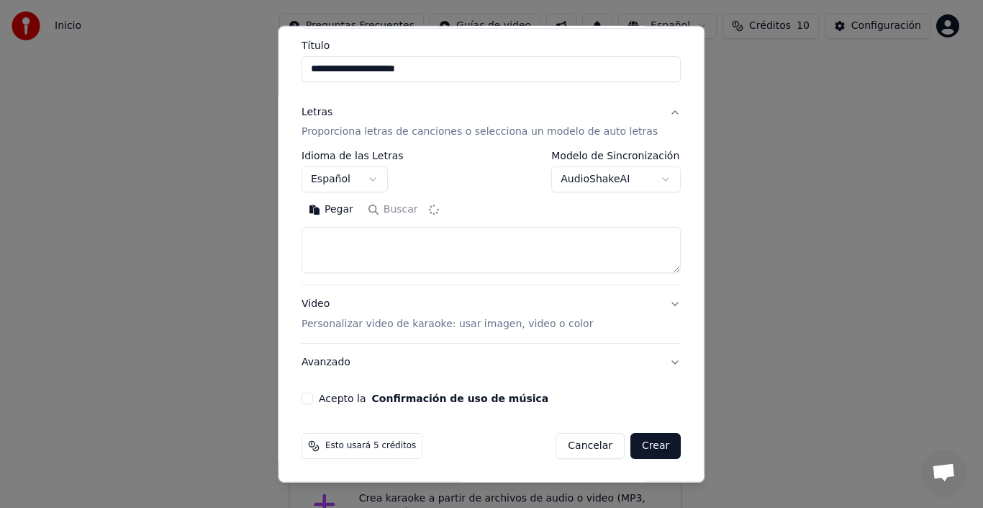
type textarea "**********"
click at [313, 400] on button "Acepto la Confirmación de uso de música" at bounding box center [308, 398] width 12 height 12
click at [639, 447] on button "Crear" at bounding box center [656, 446] width 50 height 26
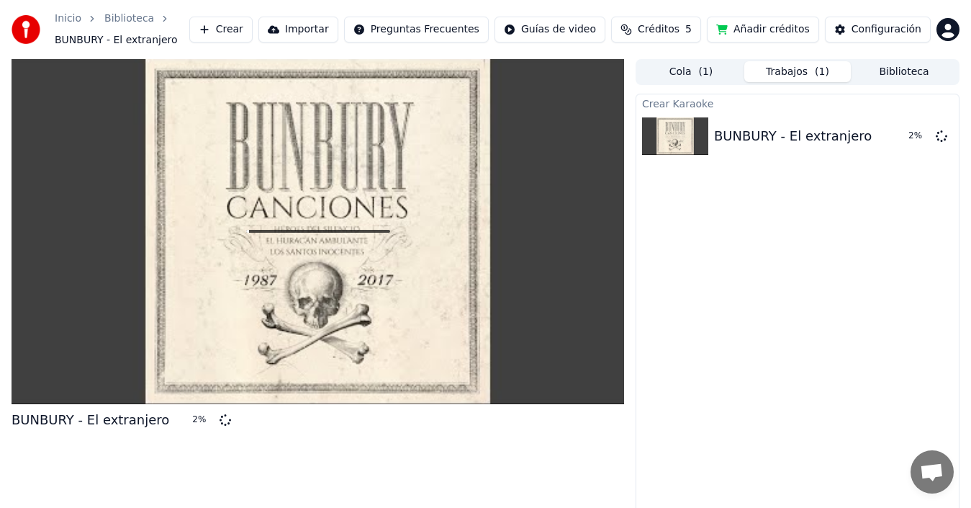
click at [667, 71] on button "Cola ( 1 )" at bounding box center [691, 71] width 107 height 21
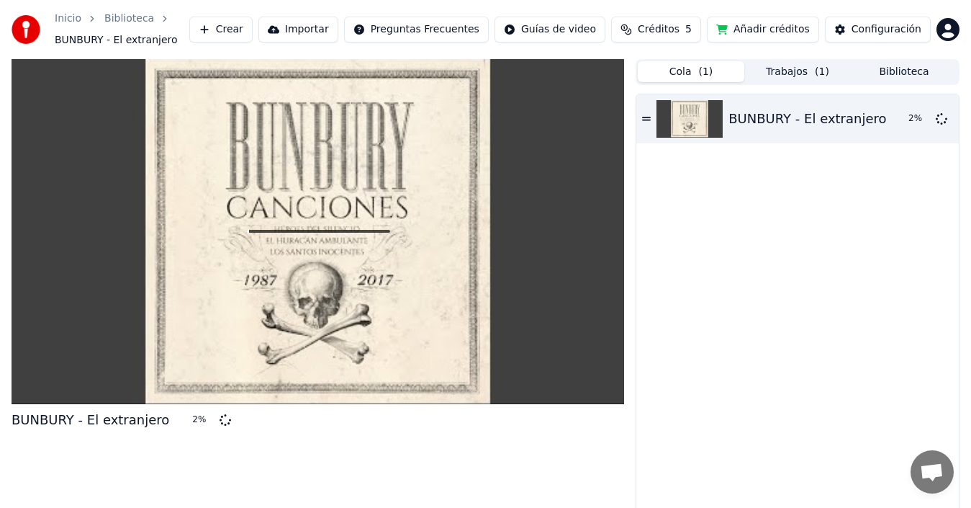
click at [790, 68] on button "Trabajos ( 1 )" at bounding box center [797, 71] width 107 height 21
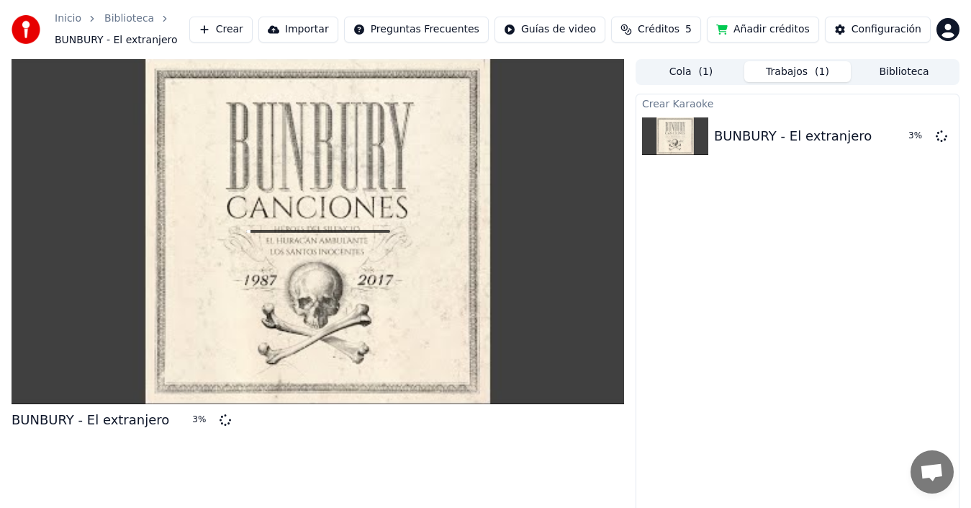
click at [919, 72] on button "Biblioteca" at bounding box center [904, 71] width 107 height 21
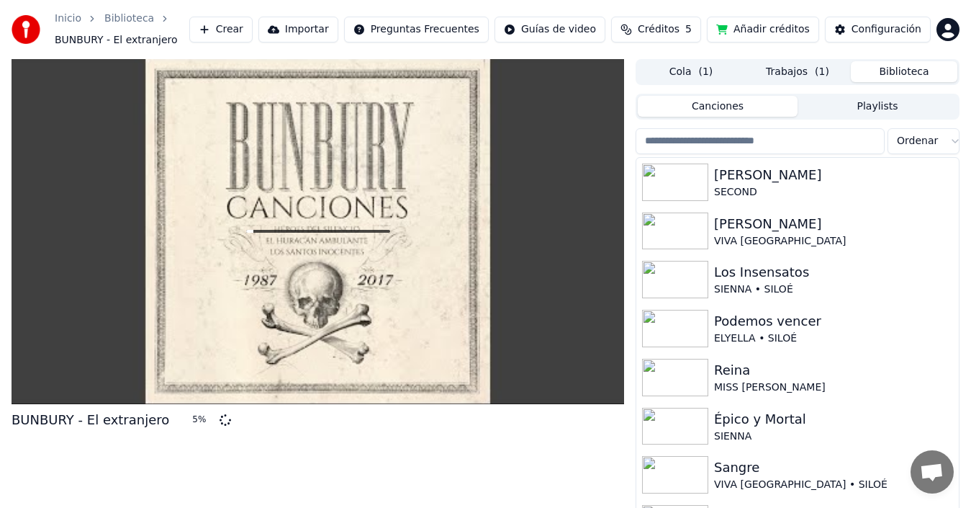
click at [795, 64] on button "Trabajos ( 1 )" at bounding box center [797, 71] width 107 height 21
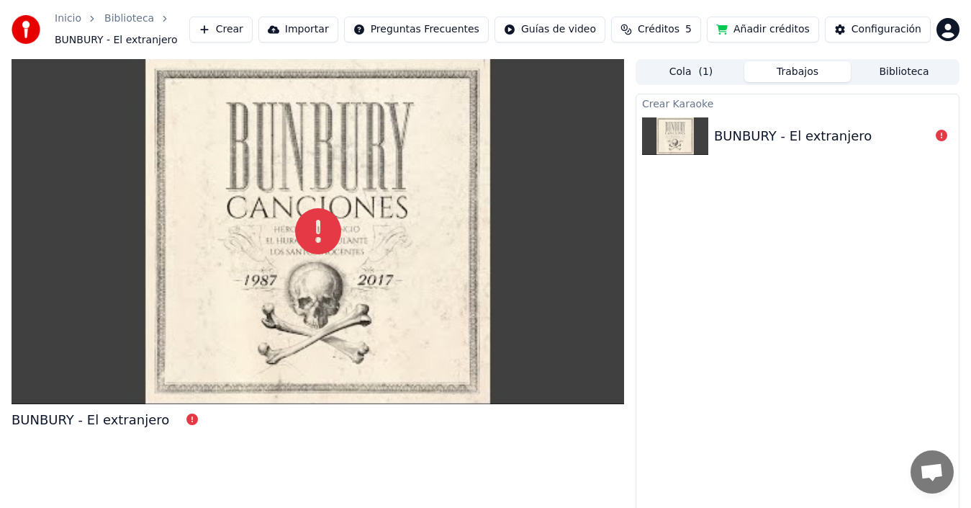
click at [943, 139] on icon at bounding box center [942, 136] width 12 height 12
click at [328, 220] on icon at bounding box center [318, 231] width 46 height 46
click at [313, 222] on icon at bounding box center [318, 231] width 46 height 46
click at [186, 421] on icon at bounding box center [192, 419] width 12 height 12
click at [948, 32] on html "Inicio Biblioteca BUNBURY - El extranjero Crear Importar Preguntas Frecuentes G…" at bounding box center [485, 254] width 971 height 508
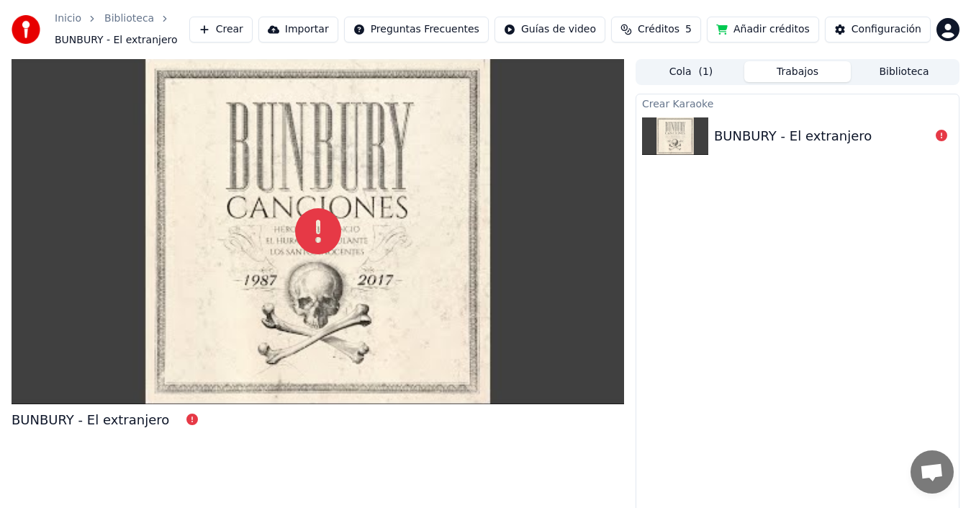
click at [957, 33] on html "Inicio Biblioteca BUNBURY - El extranjero Crear Importar Preguntas Frecuentes G…" at bounding box center [485, 254] width 971 height 508
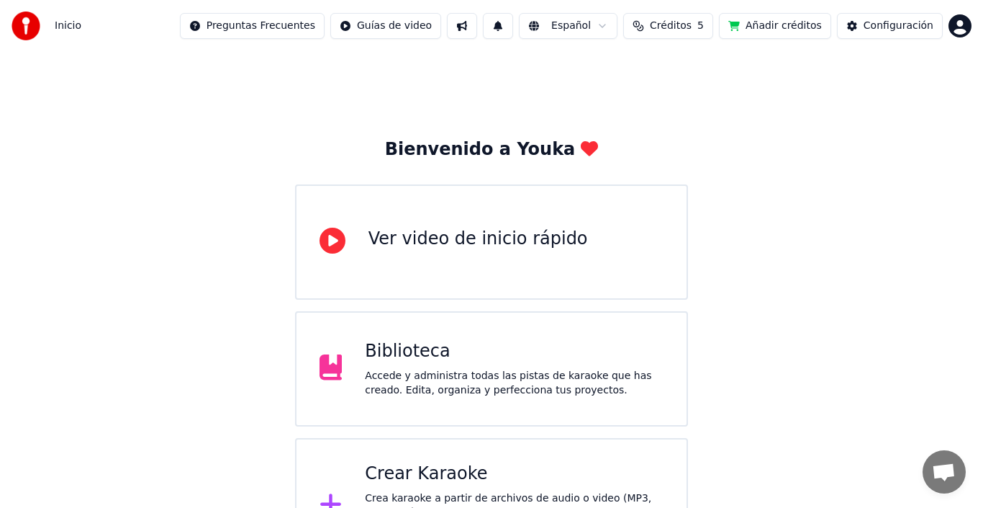
click at [958, 27] on html "Inicio Preguntas Frecuentes Guías de video Español Créditos 5 Añadir créditos C…" at bounding box center [491, 286] width 983 height 573
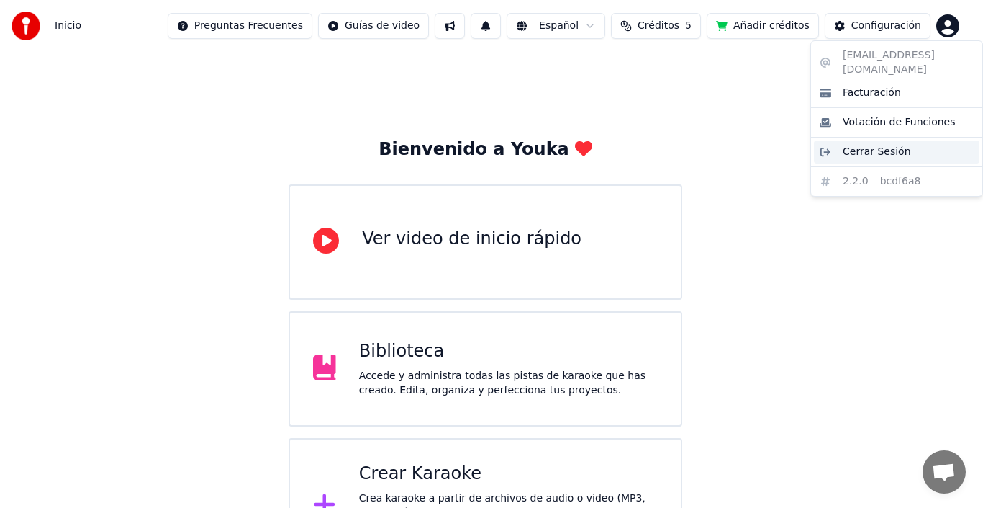
click at [890, 145] on span "Cerrar Sesión" at bounding box center [877, 152] width 68 height 14
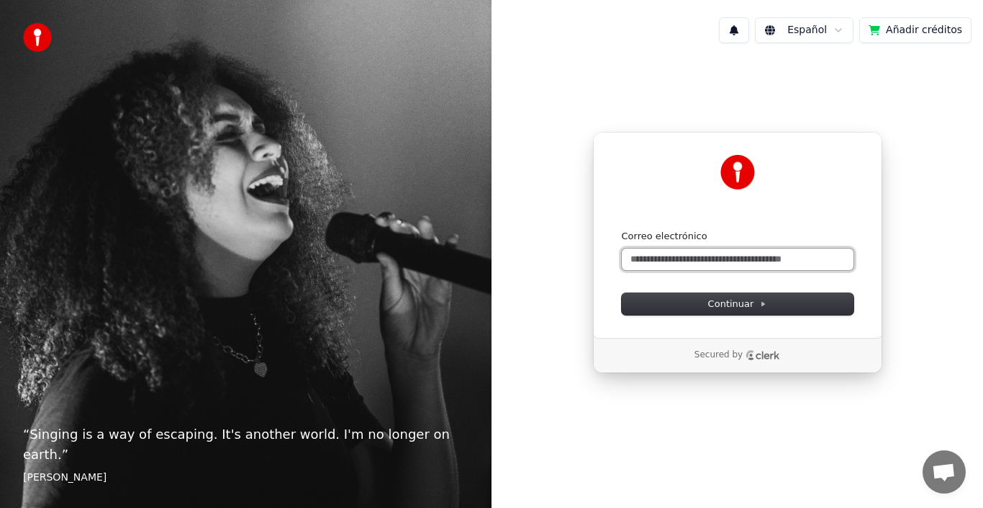
click at [664, 263] on input "Correo electrónico" at bounding box center [738, 259] width 232 height 22
type input "*"
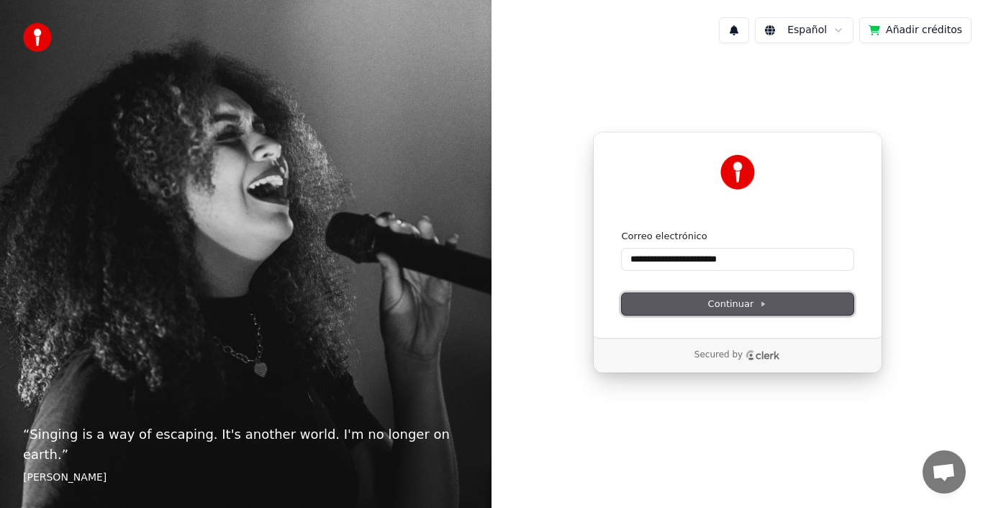
click at [703, 304] on button "Continuar" at bounding box center [738, 304] width 232 height 22
type input "**********"
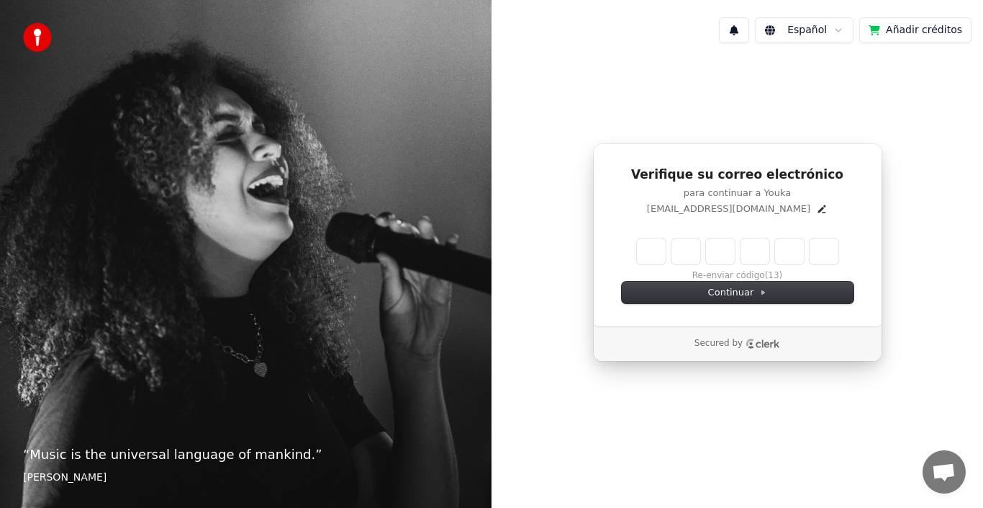
click at [655, 253] on input "Enter verification code" at bounding box center [738, 251] width 202 height 26
type input "******"
